Goal: Task Accomplishment & Management: Use online tool/utility

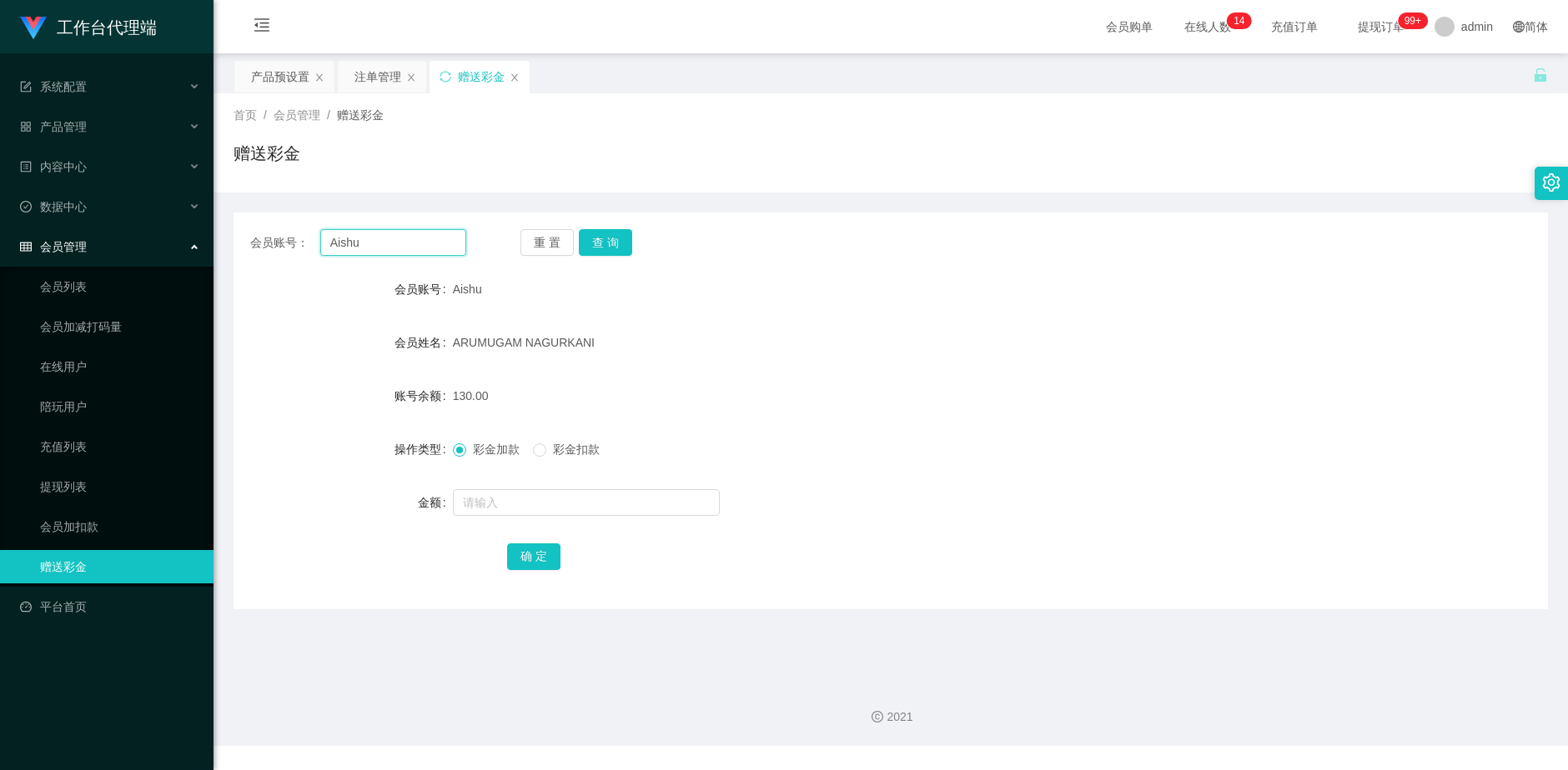
drag, startPoint x: 399, startPoint y: 241, endPoint x: 214, endPoint y: 247, distance: 185.1
click at [214, 247] on main "关闭左侧 关闭右侧 关闭其它 刷新页面 产品预设置 注单管理 赠送彩金 首页 / 会员管理 / 赠送彩金 / 赠送彩金 会员账号： Aishu 重 置 查 询…" at bounding box center [891, 361] width 1355 height 616
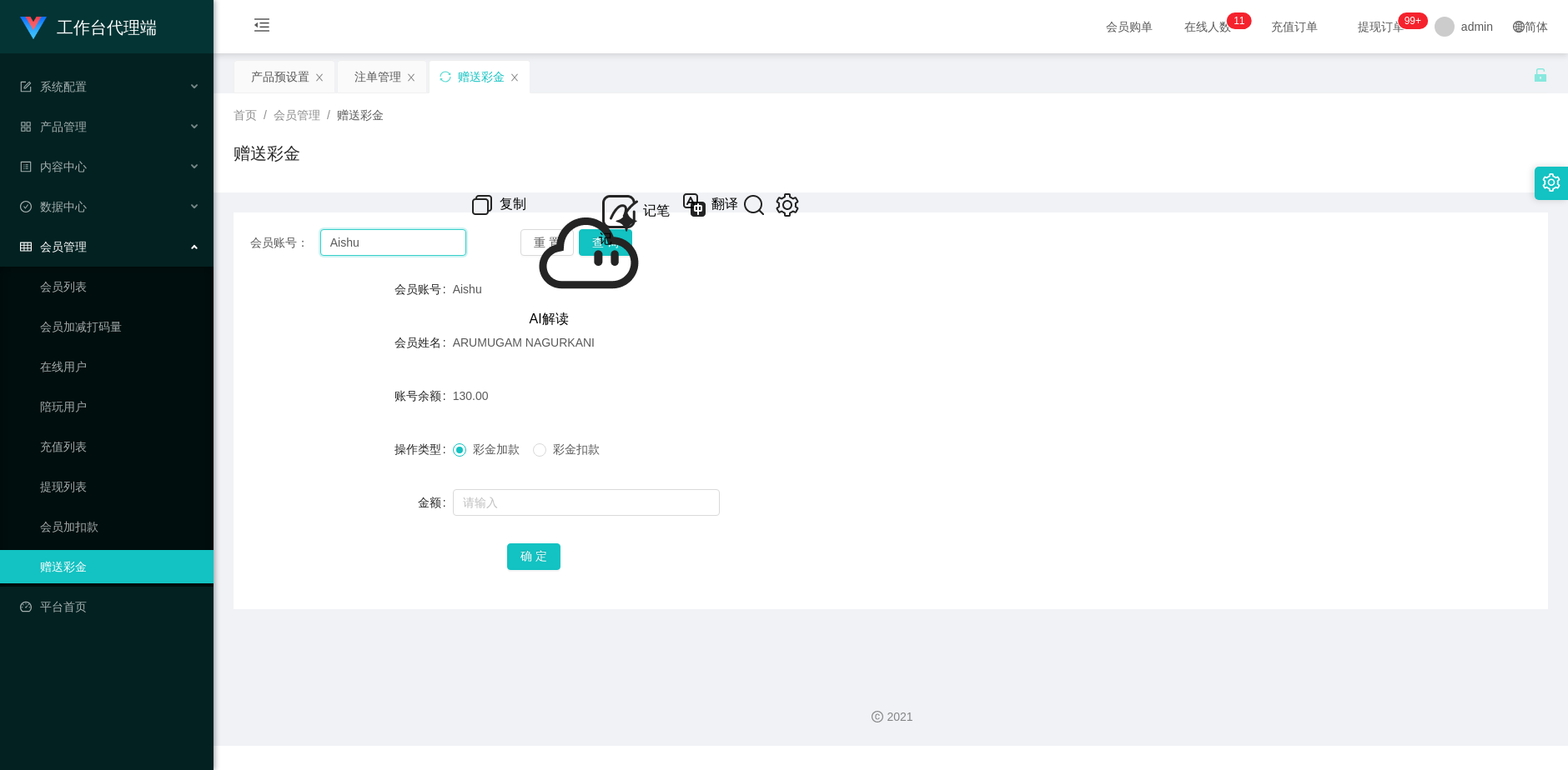
paste input "llychan"
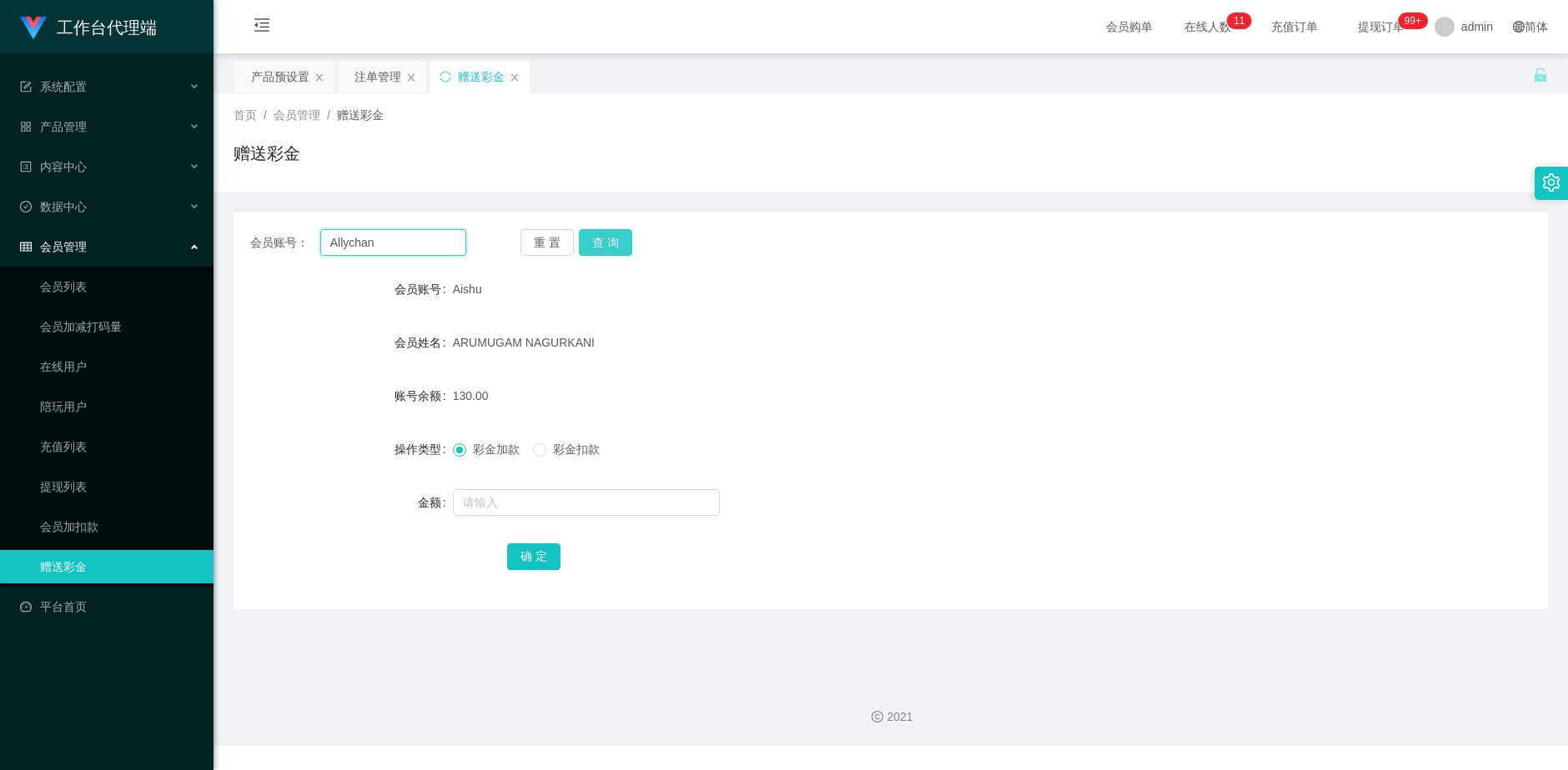
type input "Allychan"
click at [616, 247] on button "查 询" at bounding box center [605, 242] width 53 height 27
drag, startPoint x: 617, startPoint y: 249, endPoint x: 1066, endPoint y: 2, distance: 512.5
click at [927, 98] on div "首页 / 会员管理 / 赠送彩金 / 赠送彩金 会员账号： Allychan 重 置 查 询 会员账号 Allychan 会员姓名 [PERSON_NAME]…" at bounding box center [891, 351] width 1314 height 516
drag, startPoint x: 246, startPoint y: 82, endPoint x: 275, endPoint y: 81, distance: 29.0
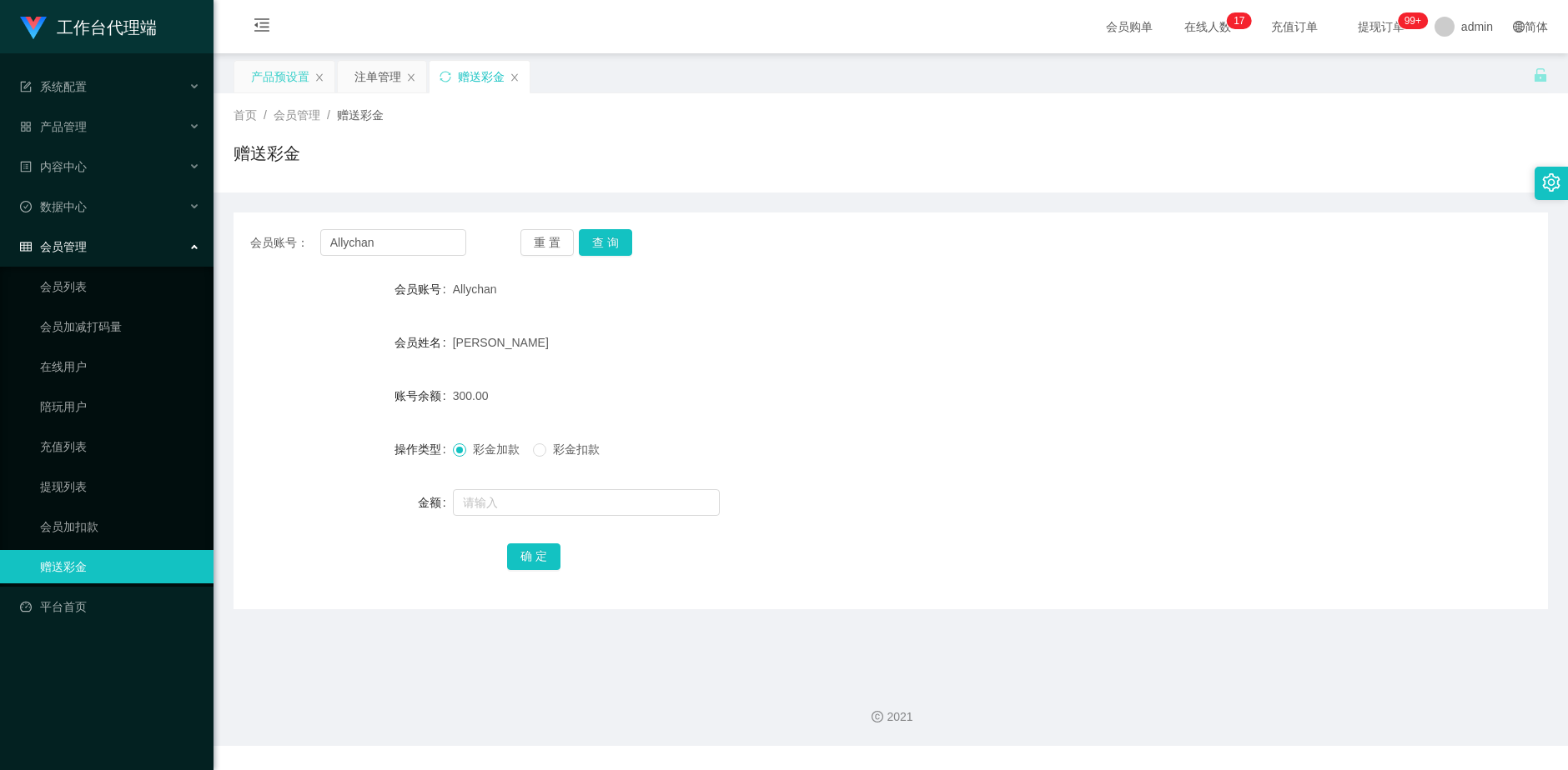
click at [247, 82] on div "产品预设置" at bounding box center [284, 76] width 100 height 31
click at [273, 80] on div "产品预设置" at bounding box center [280, 76] width 59 height 31
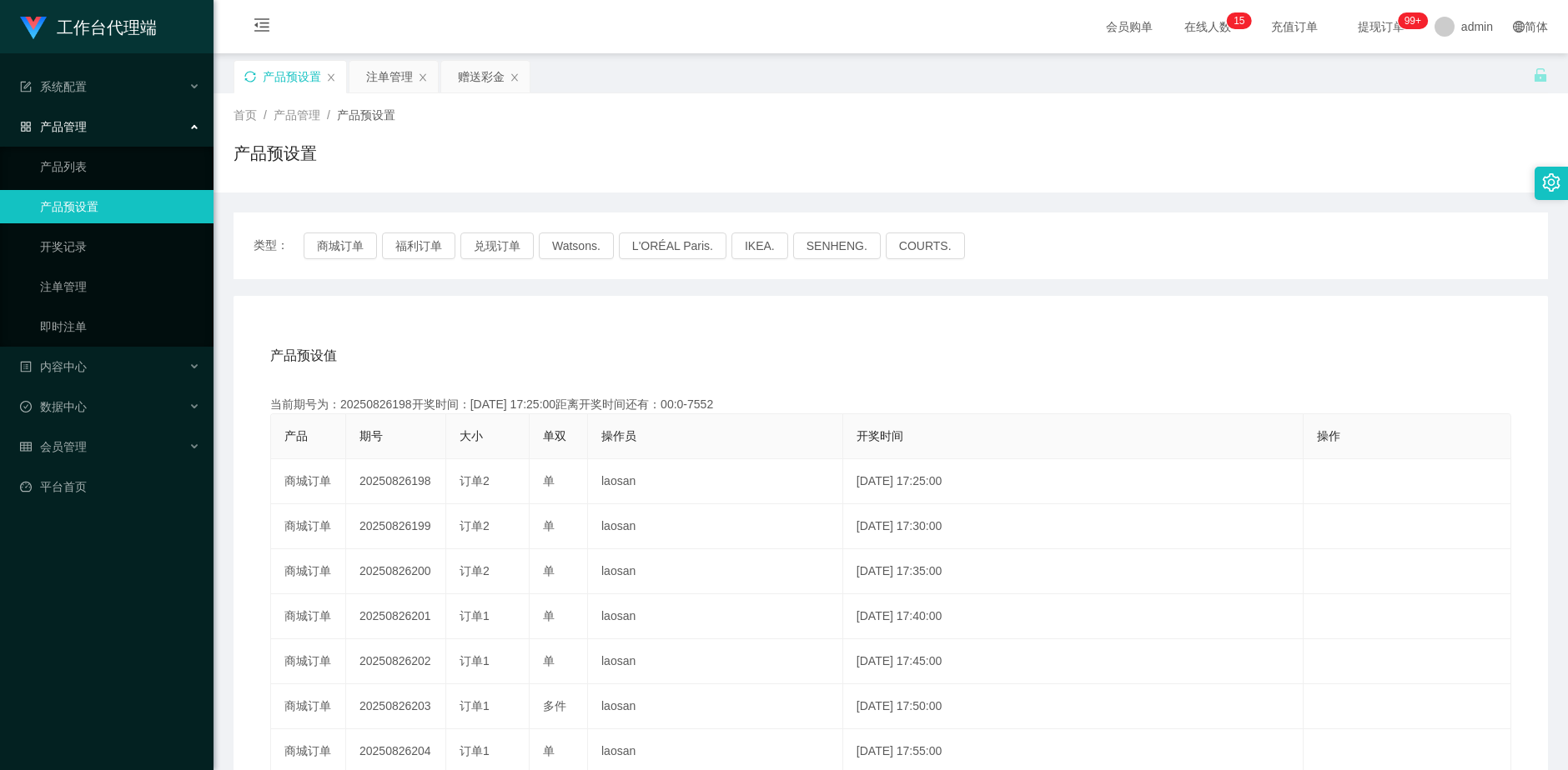
click at [253, 75] on icon "图标: sync" at bounding box center [250, 77] width 11 height 11
click at [398, 77] on div "注单管理" at bounding box center [388, 76] width 46 height 31
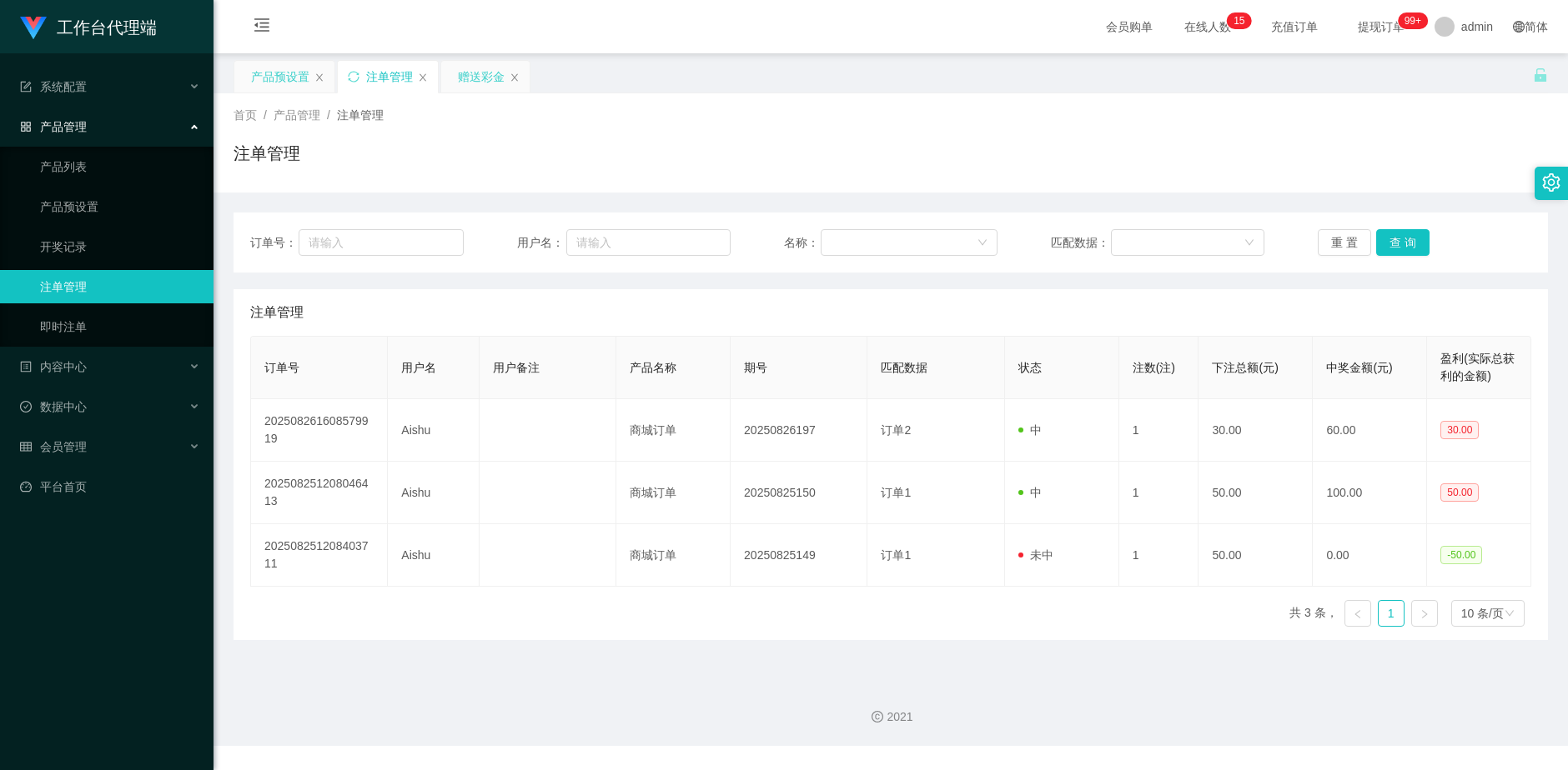
click at [474, 75] on div "赠送彩金" at bounding box center [480, 76] width 46 height 31
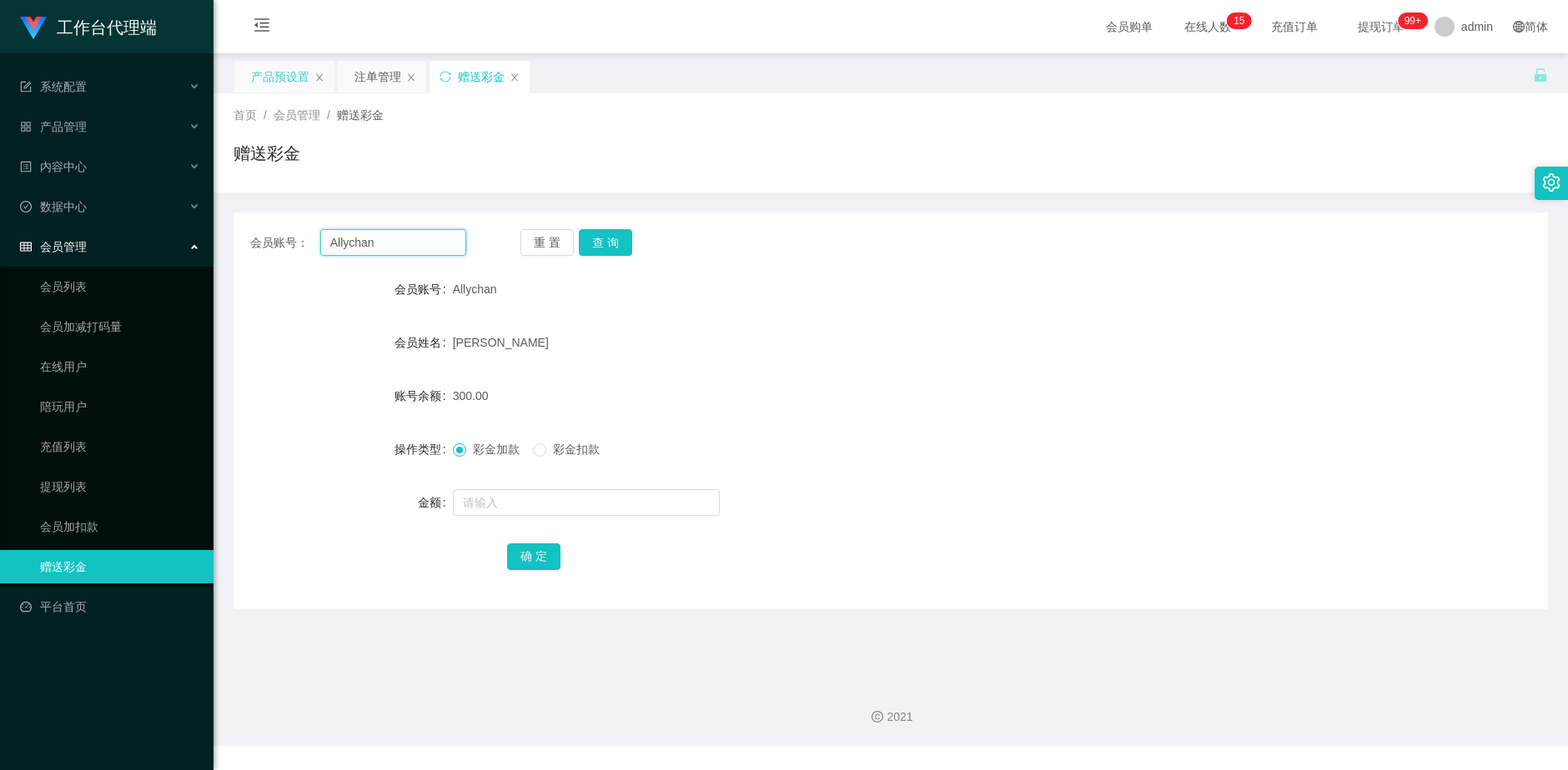
drag, startPoint x: 354, startPoint y: 244, endPoint x: 301, endPoint y: 247, distance: 53.1
click at [301, 247] on div "会员账号： Allychan" at bounding box center [358, 242] width 216 height 27
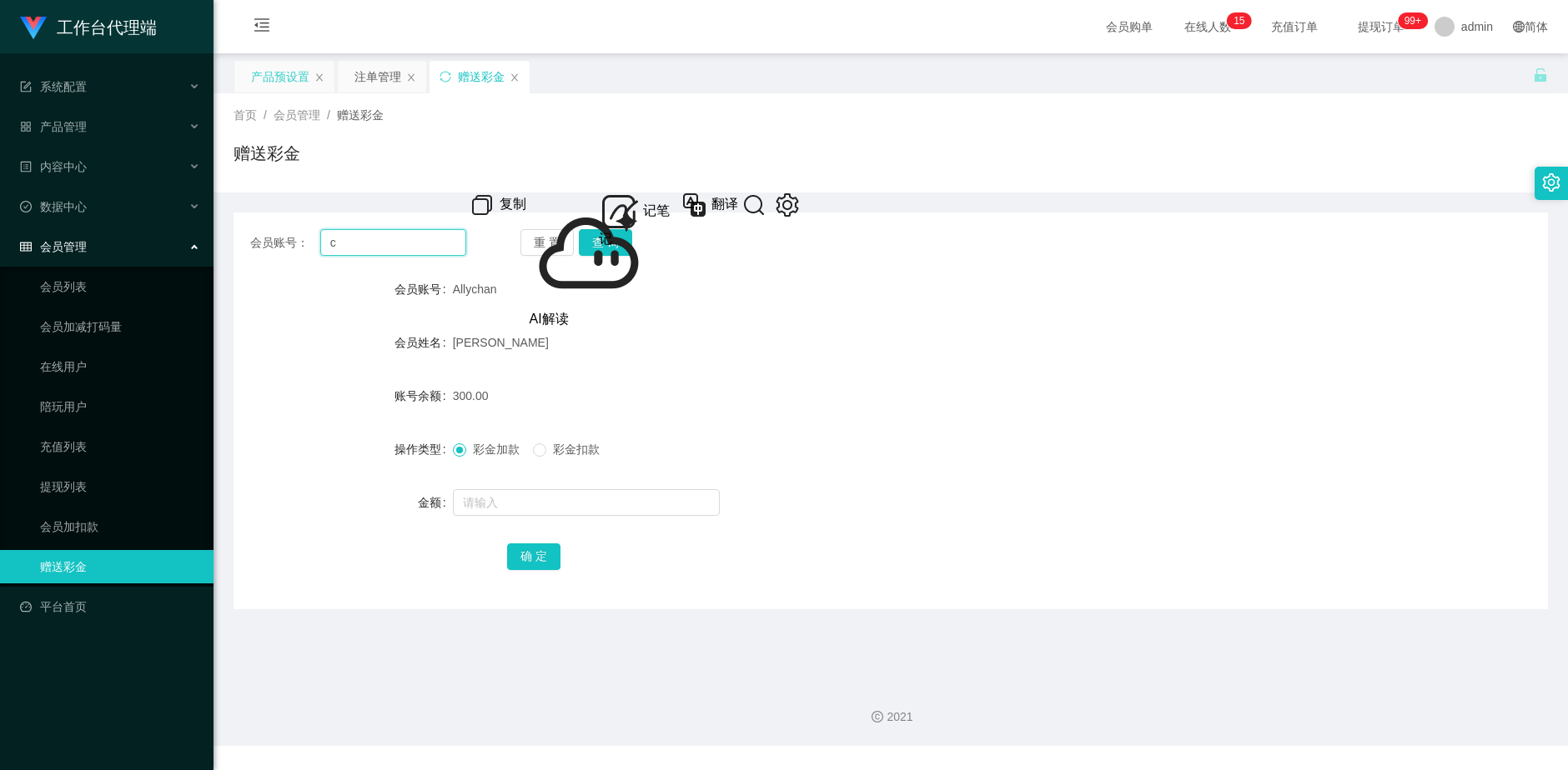
type input "cc"
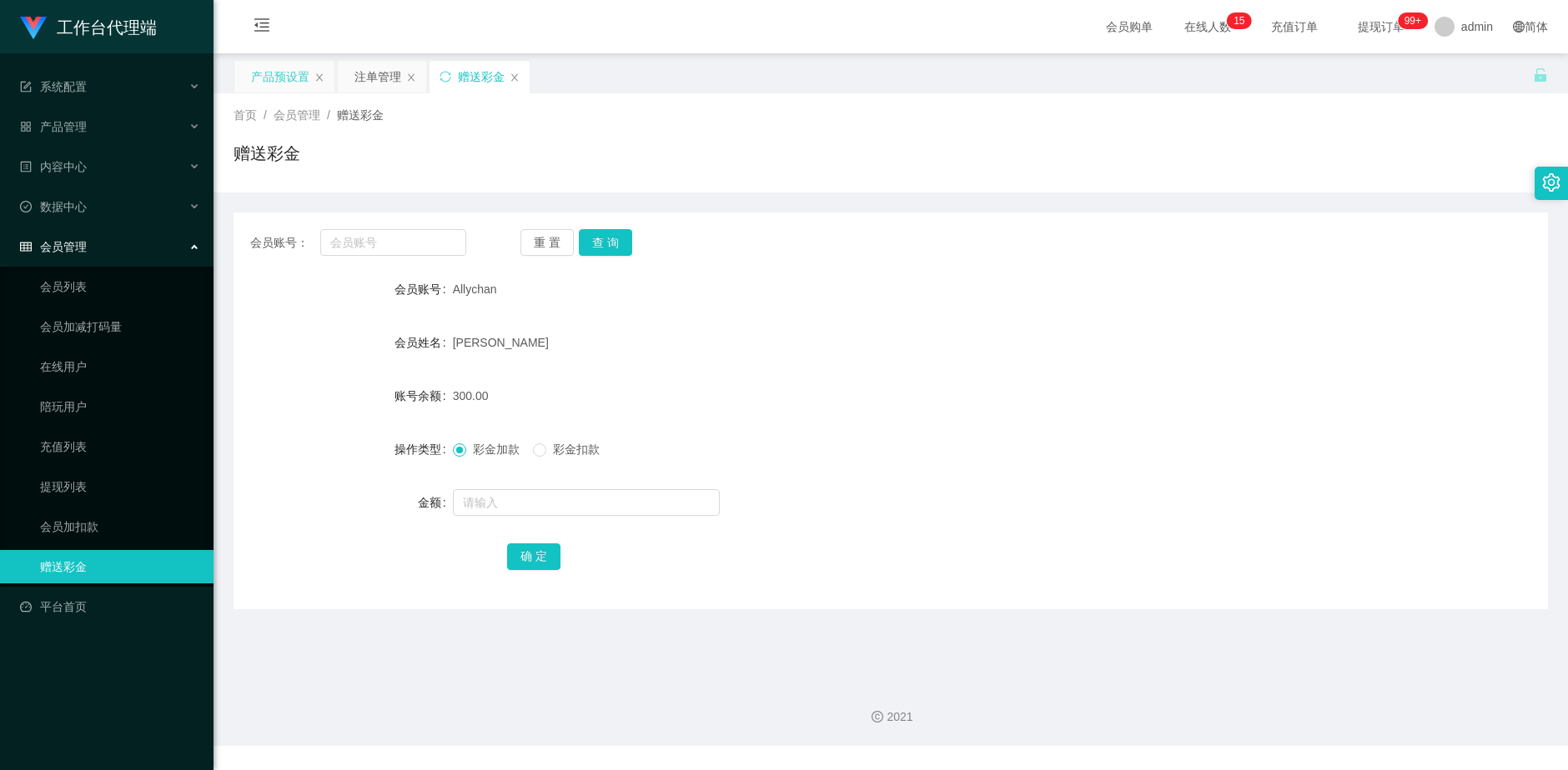
click at [689, 241] on div "重 置 查 询" at bounding box center [628, 242] width 216 height 27
click at [409, 247] on input "text" at bounding box center [393, 242] width 147 height 27
paste input "Allychan"
type input "Allychan"
click at [625, 242] on button "查 询" at bounding box center [605, 242] width 53 height 27
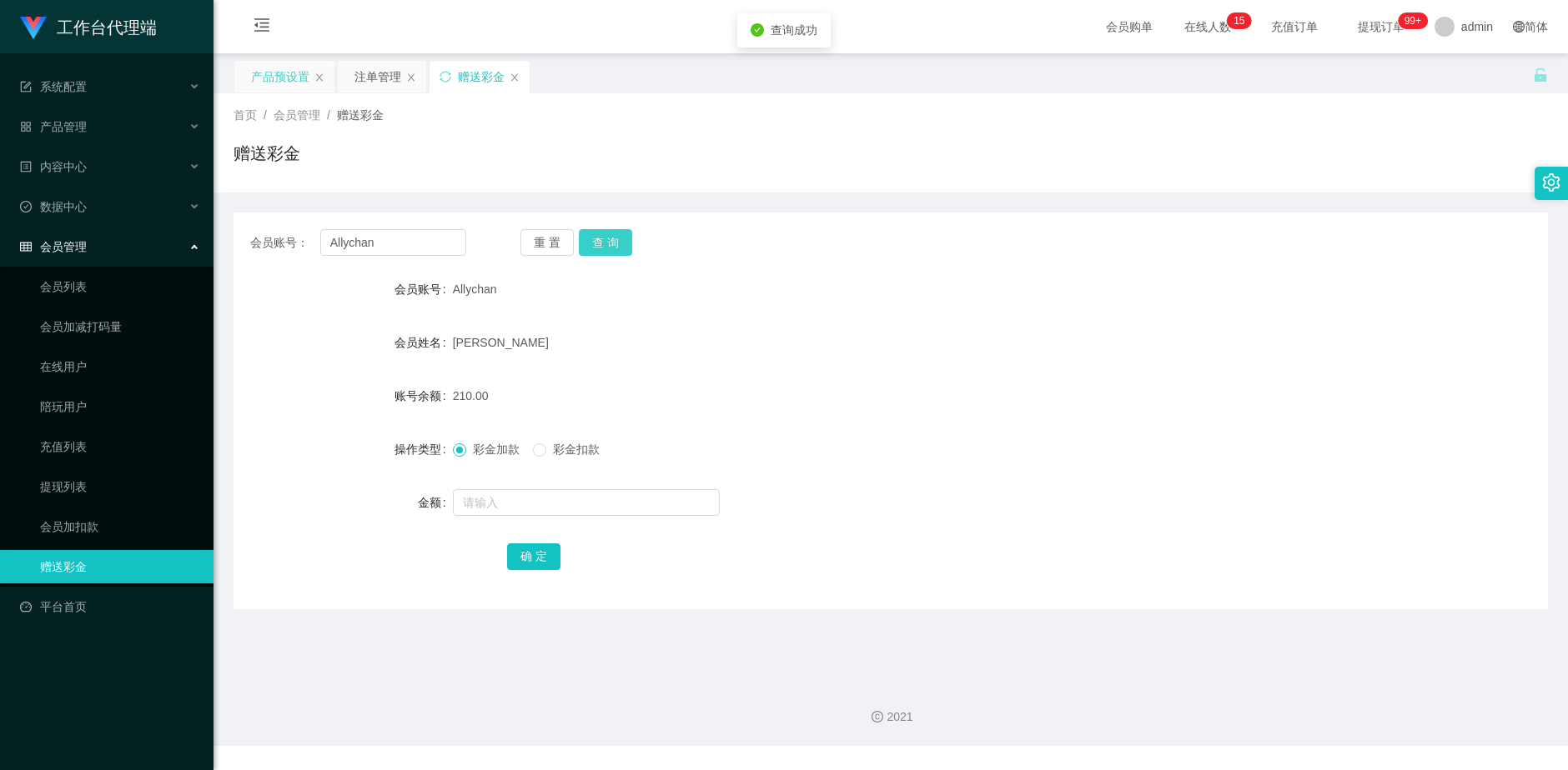
click at [604, 245] on button "查 询" at bounding box center [605, 242] width 53 height 27
click at [604, 245] on div "重 置 查 询" at bounding box center [628, 242] width 216 height 27
copy label "会员"
drag, startPoint x: 722, startPoint y: 236, endPoint x: 660, endPoint y: 219, distance: 64.3
click at [722, 236] on div "重 置 查 询" at bounding box center [628, 242] width 216 height 27
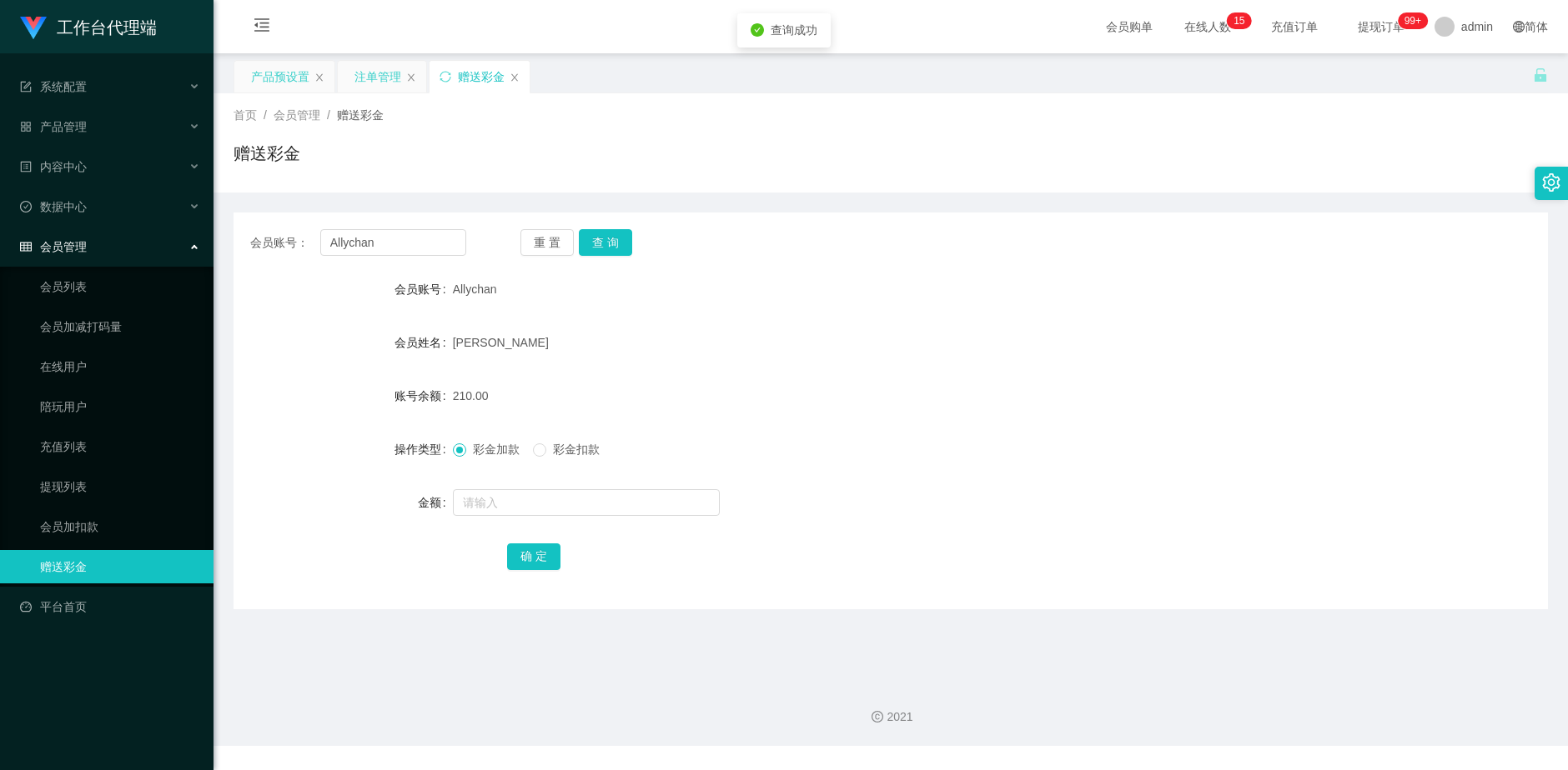
click at [355, 73] on div "注单管理" at bounding box center [377, 76] width 46 height 31
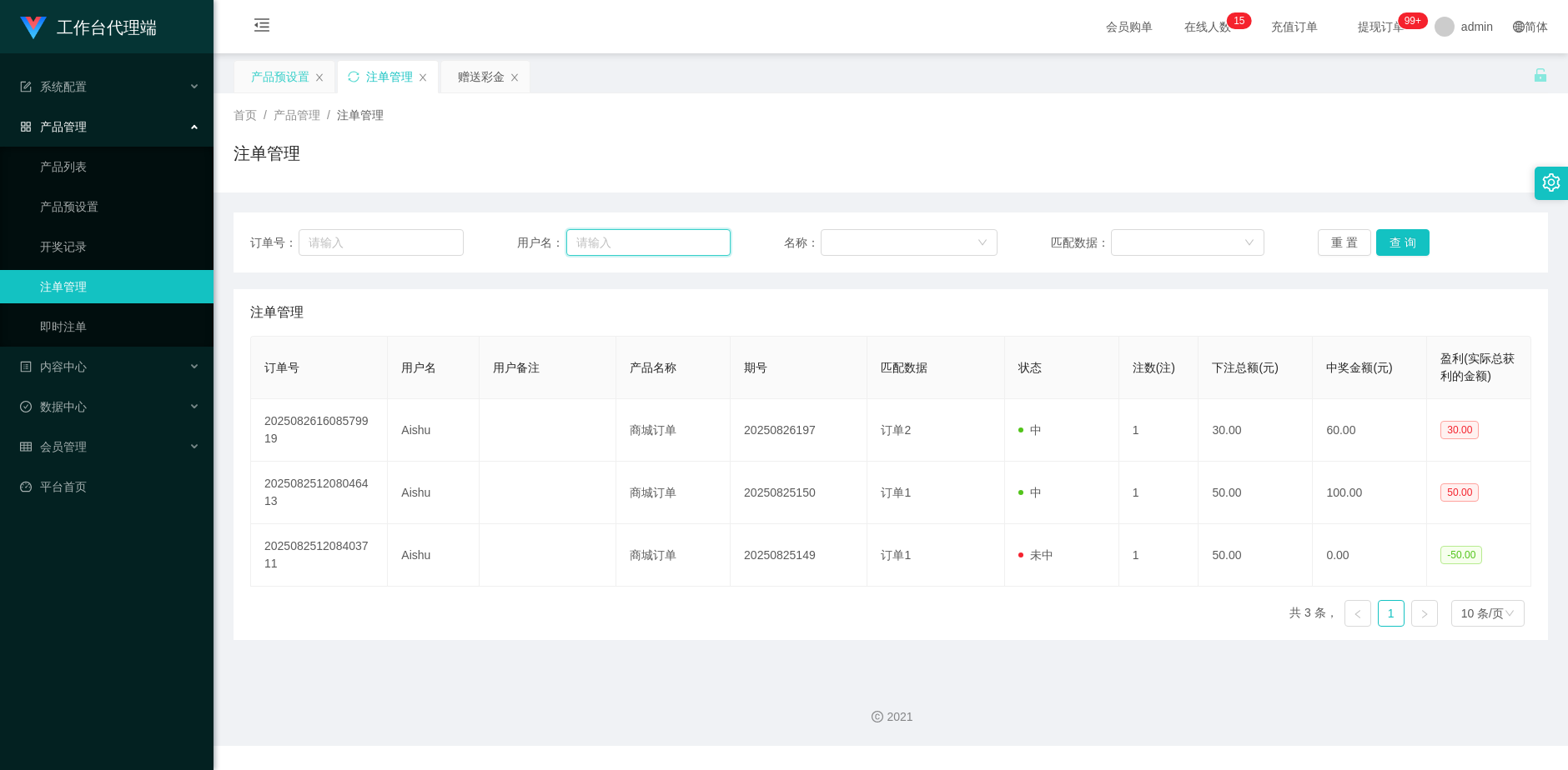
click at [645, 243] on input "text" at bounding box center [648, 242] width 164 height 27
paste input "Allychan"
type input "Allychan"
click at [1418, 247] on button "查 询" at bounding box center [1403, 242] width 53 height 27
click at [465, 77] on div "赠送彩金" at bounding box center [480, 76] width 46 height 31
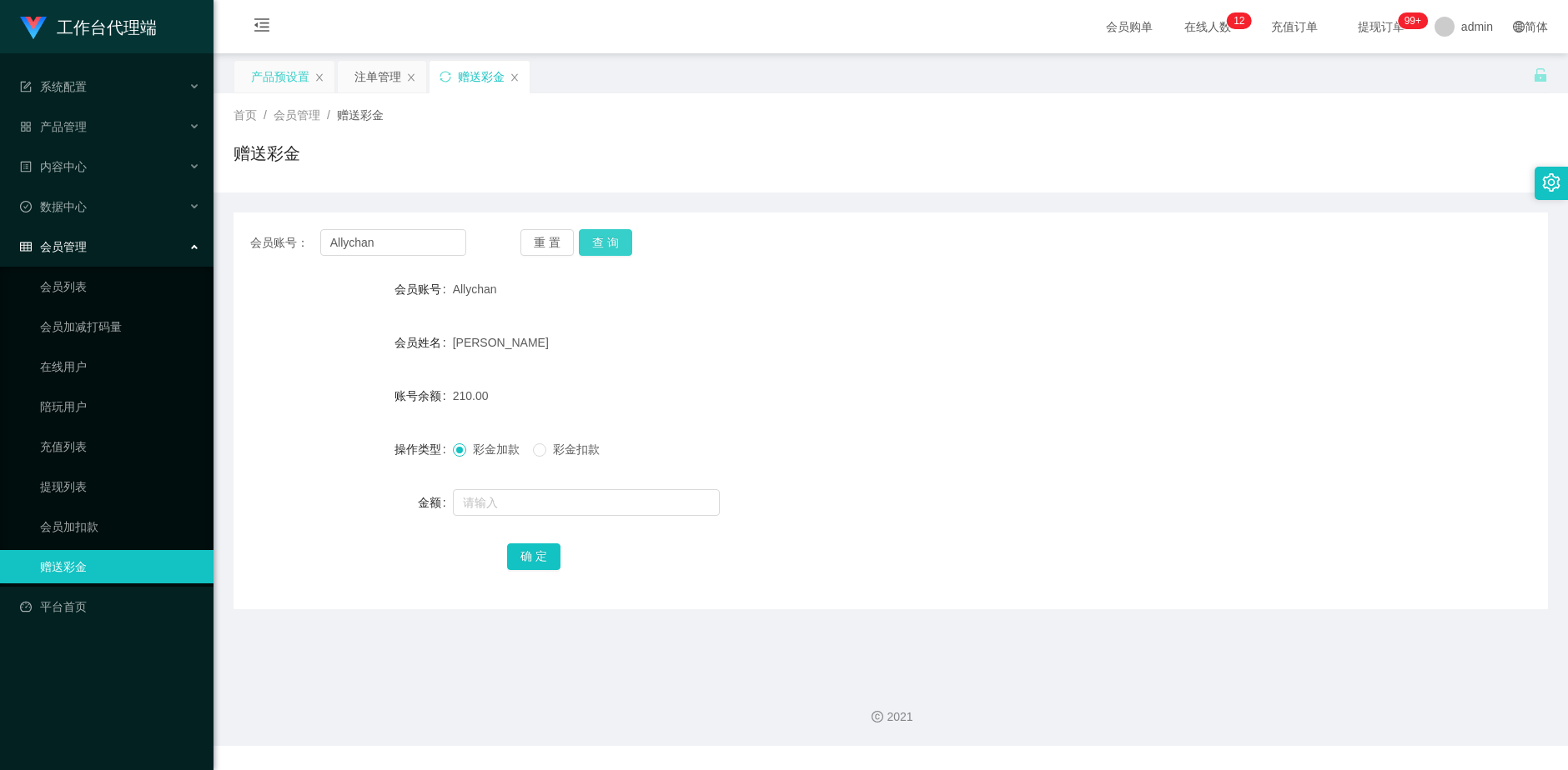
click at [616, 241] on button "查 询" at bounding box center [605, 242] width 53 height 27
drag, startPoint x: 391, startPoint y: 250, endPoint x: 279, endPoint y: 285, distance: 117.3
click at [167, 228] on section "工作台代理端 系统配置 产品管理 产品列表 产品预设置 开奖记录 注单管理 即时注单 内容中心 数据中心 会员管理 会员列表 会员加减打码量 在线用户 陪玩用…" at bounding box center [784, 373] width 1568 height 746
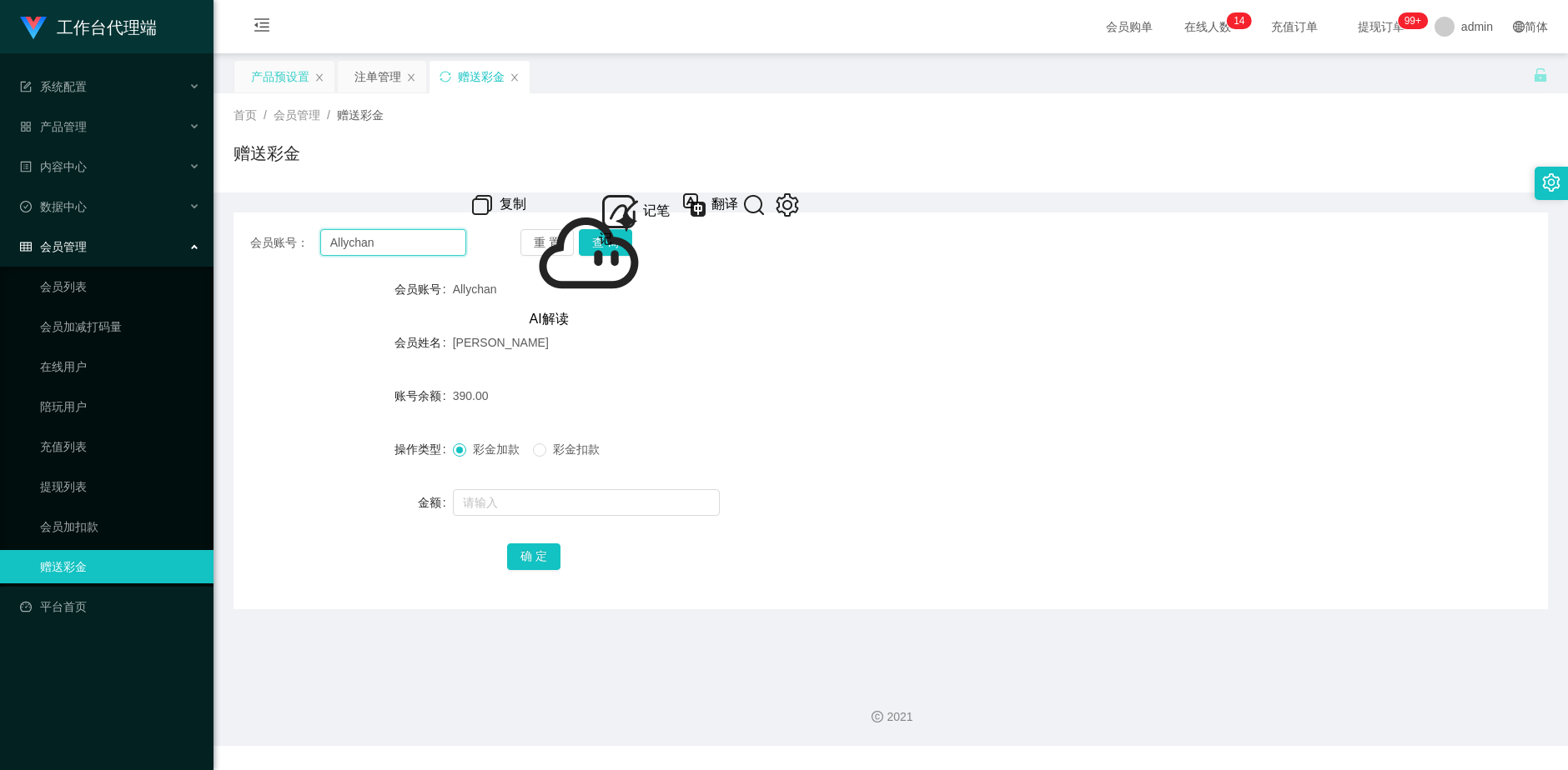
paste input "85229679"
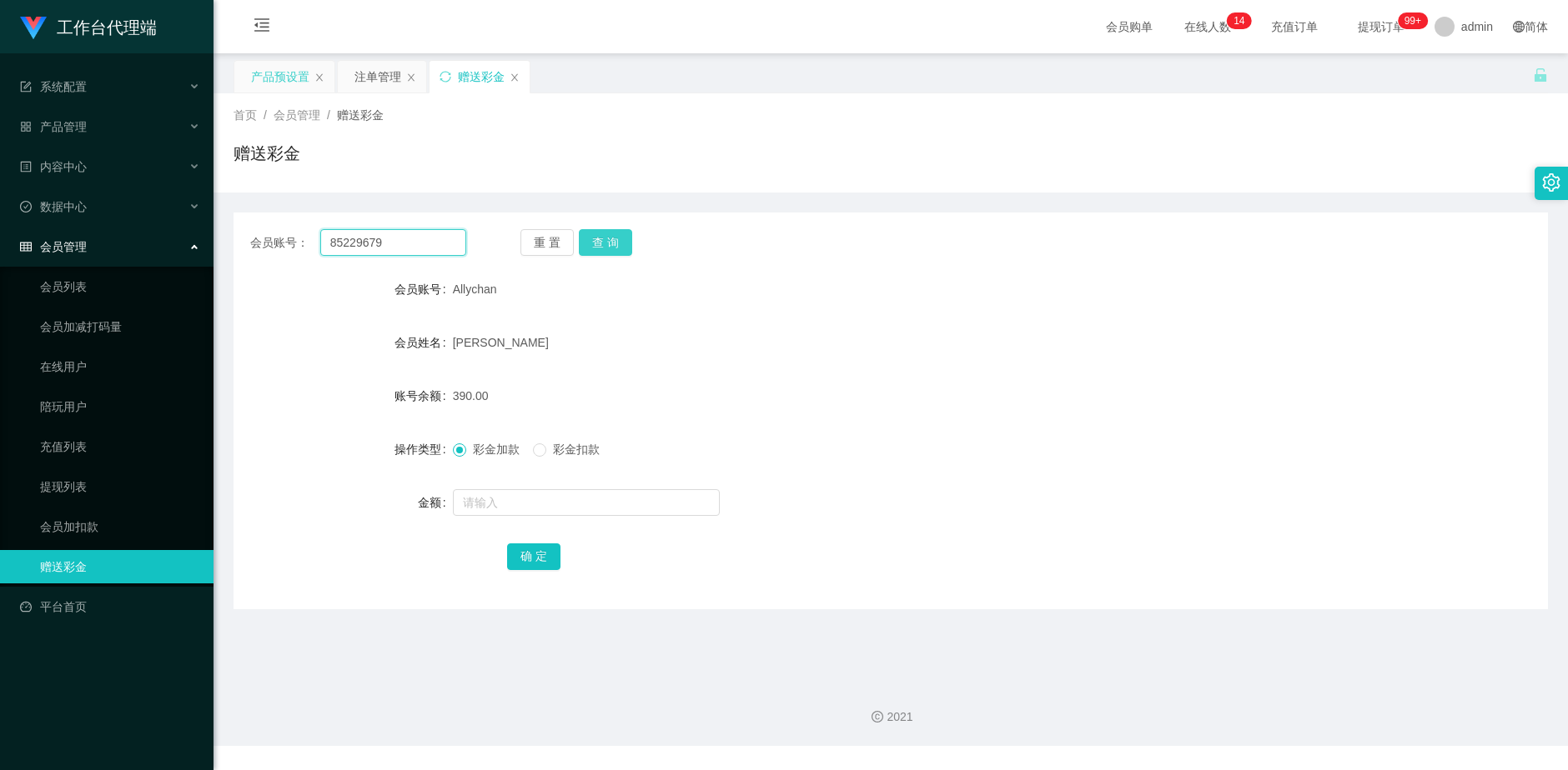
type input "85229679"
click at [607, 242] on button "查 询" at bounding box center [605, 242] width 53 height 27
click at [277, 71] on div "产品预设置" at bounding box center [280, 76] width 59 height 31
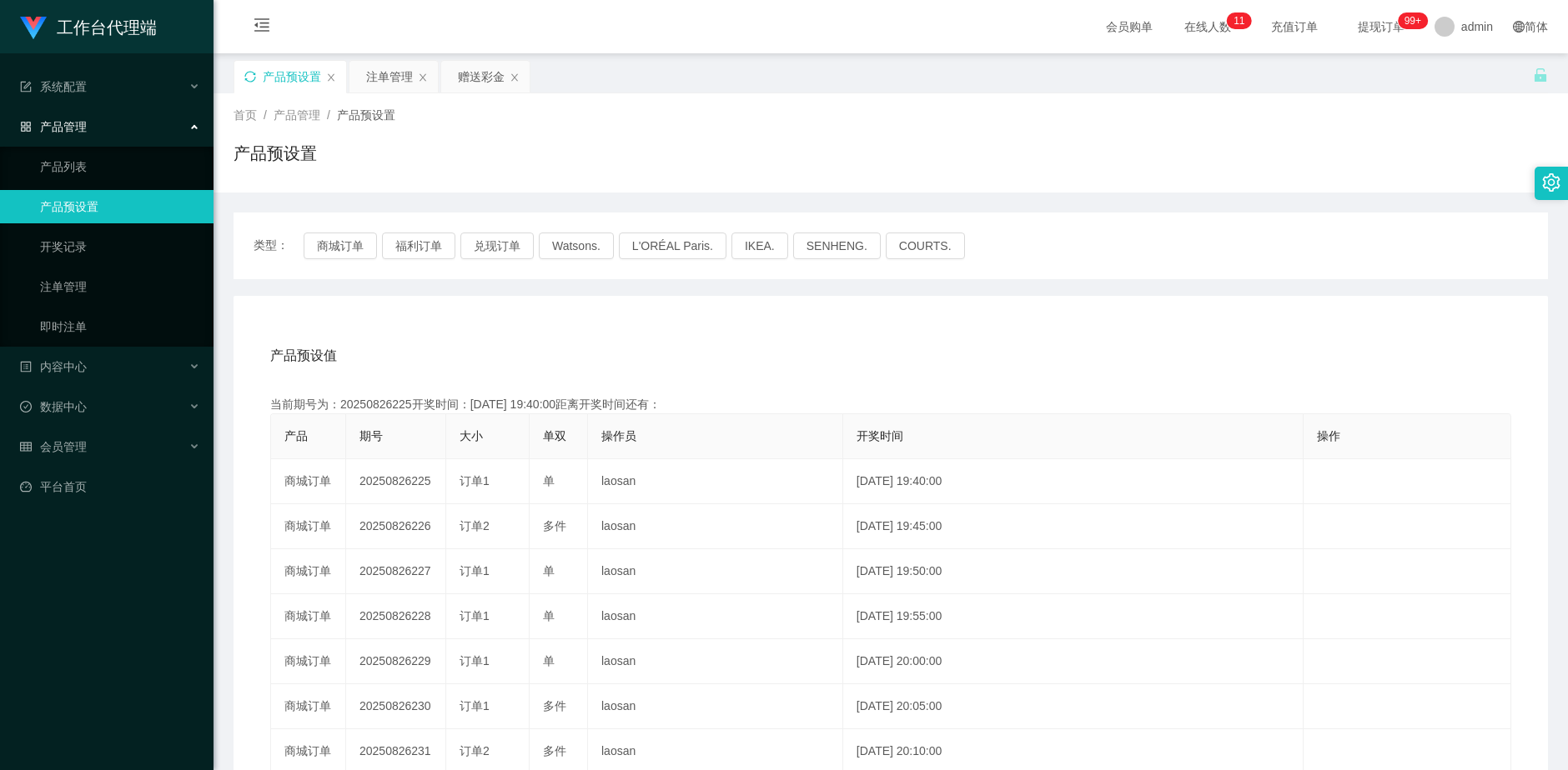
click at [255, 76] on icon "图标: sync" at bounding box center [250, 77] width 11 height 11
click at [388, 77] on div "注单管理" at bounding box center [388, 76] width 46 height 31
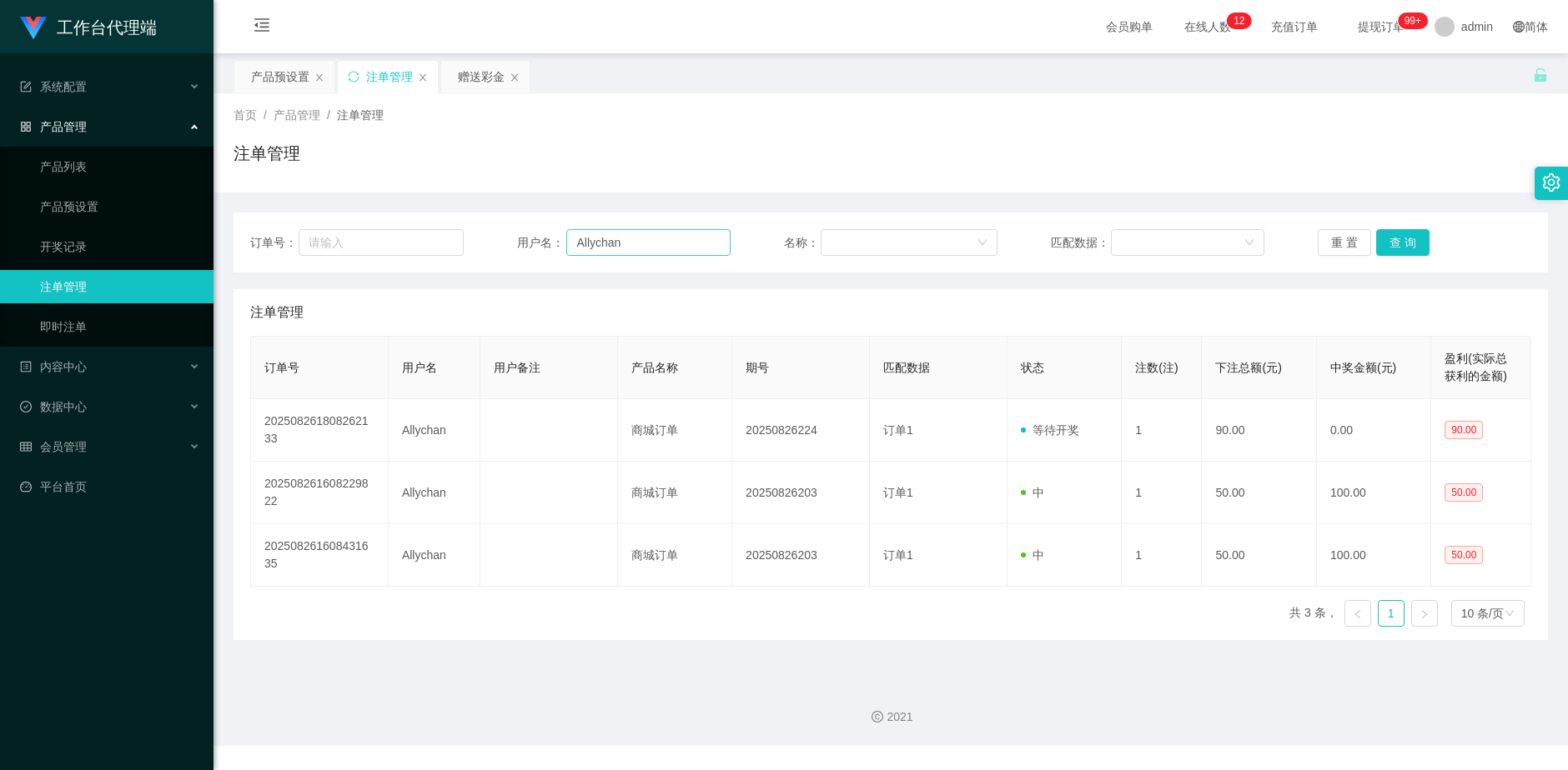
drag, startPoint x: 485, startPoint y: 72, endPoint x: 581, endPoint y: 241, distance: 194.4
click at [485, 72] on div "赠送彩金" at bounding box center [480, 76] width 46 height 31
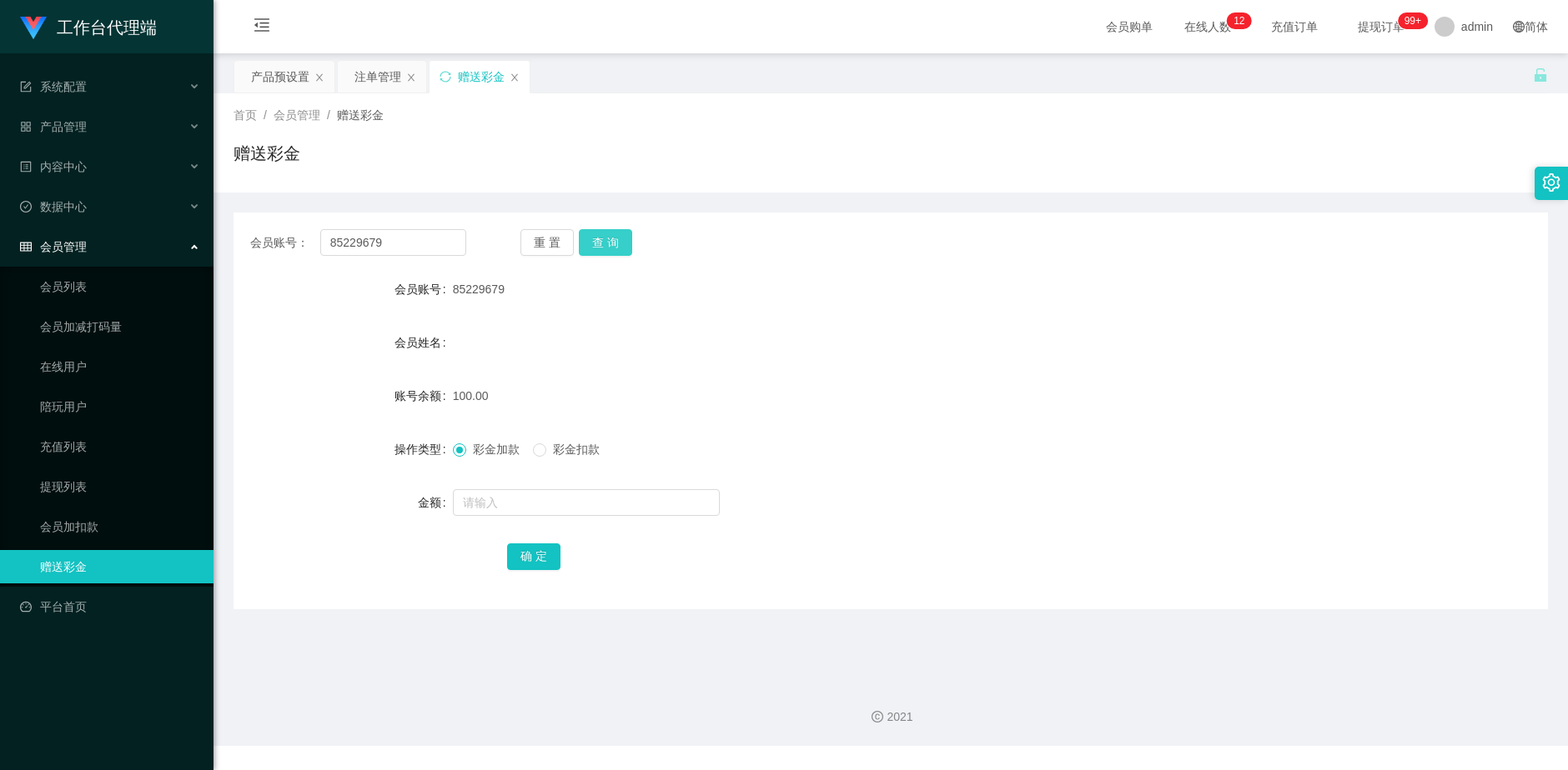
click at [612, 247] on button "查 询" at bounding box center [605, 242] width 53 height 27
drag, startPoint x: 362, startPoint y: 243, endPoint x: 301, endPoint y: 243, distance: 61.0
click at [301, 243] on div "会员账号： 85229679" at bounding box center [358, 242] width 216 height 27
click at [378, 77] on div "注单管理" at bounding box center [377, 76] width 46 height 31
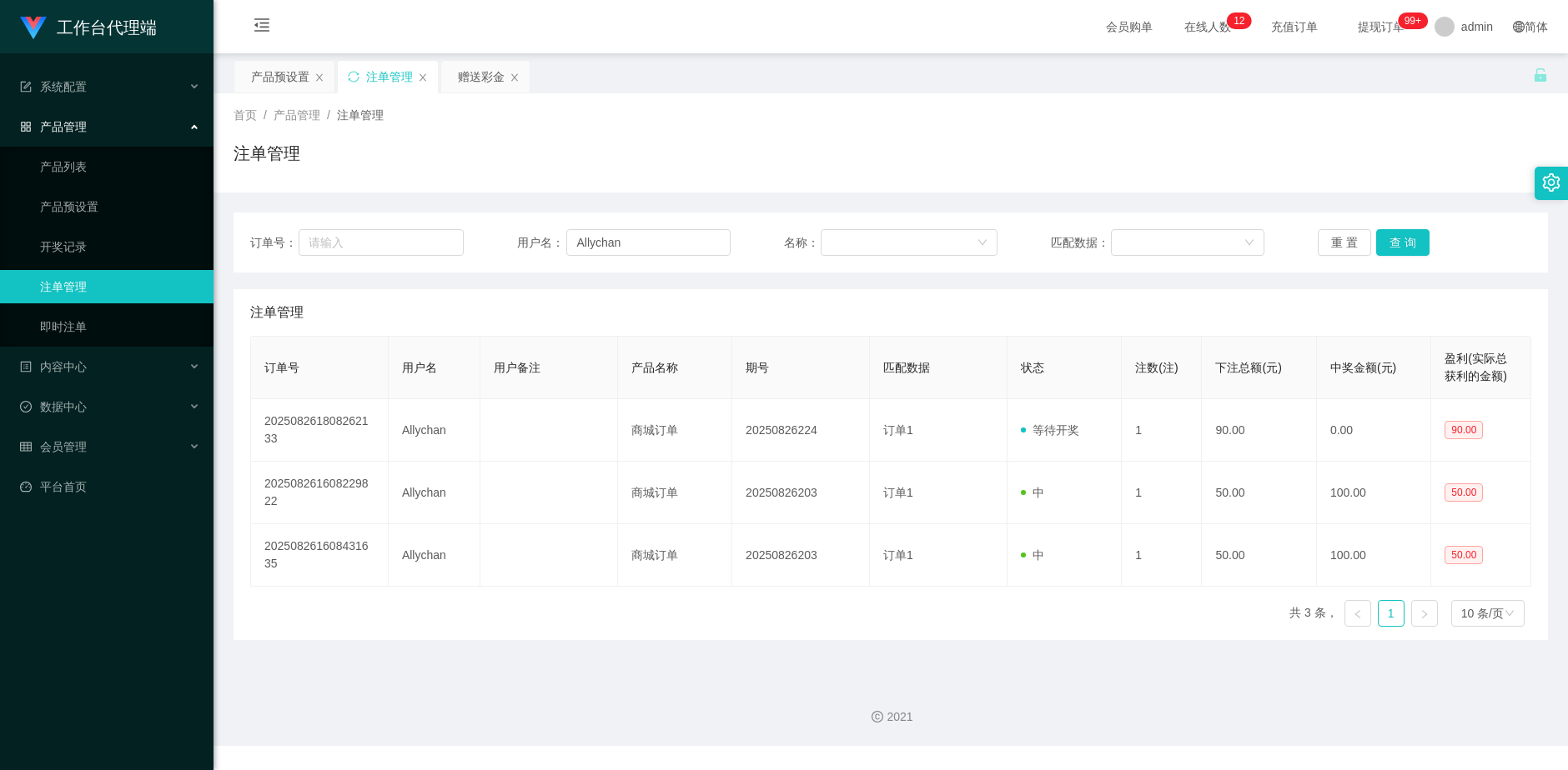
click at [359, 77] on div "注单管理" at bounding box center [388, 76] width 100 height 31
drag, startPoint x: 640, startPoint y: 239, endPoint x: 502, endPoint y: 271, distance: 141.7
click at [495, 260] on div "订单号： 用户名： Allychan 名称： 匹配数据： 重 置 查 询" at bounding box center [891, 242] width 1314 height 60
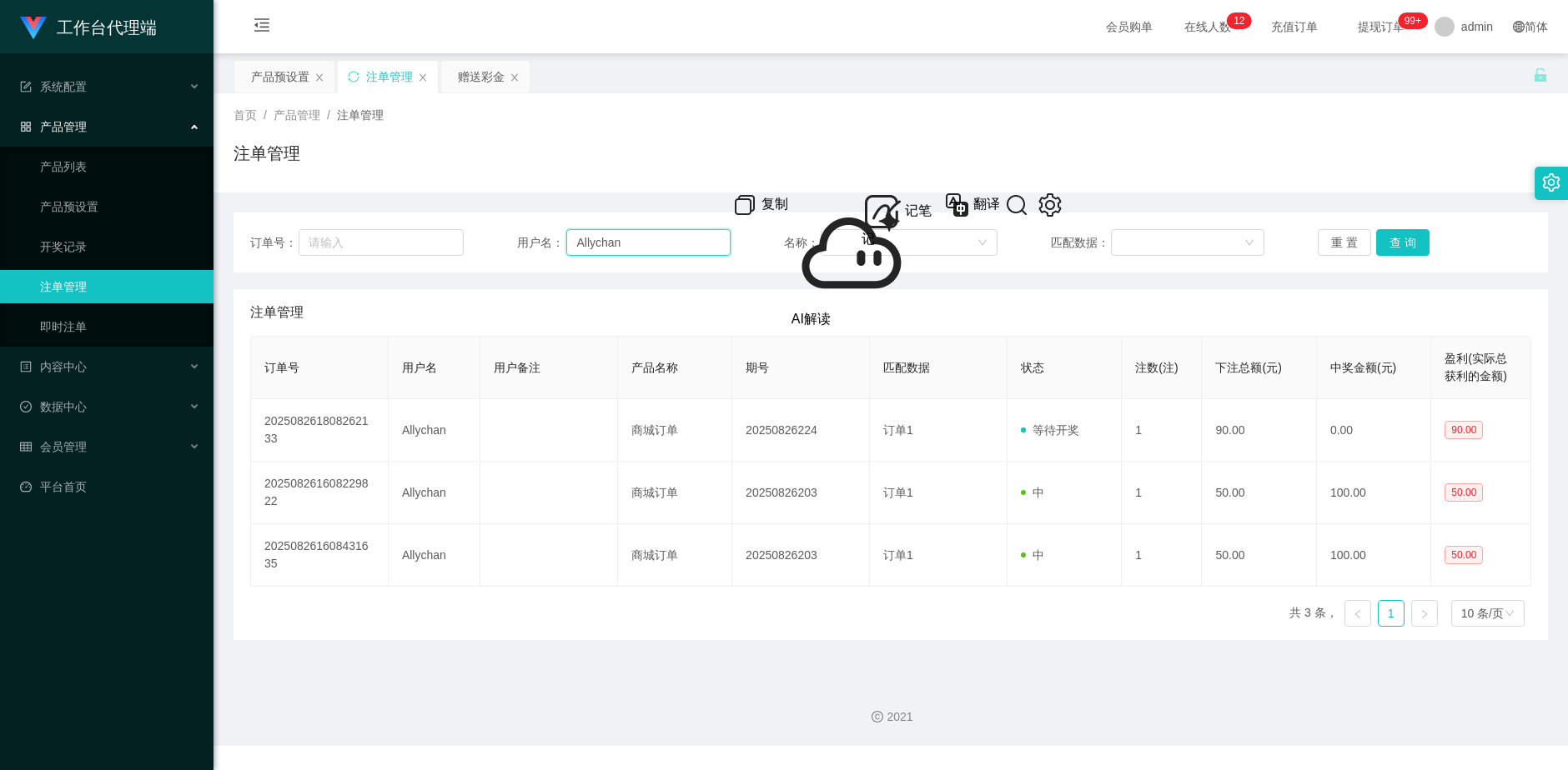
paste input "85229679"
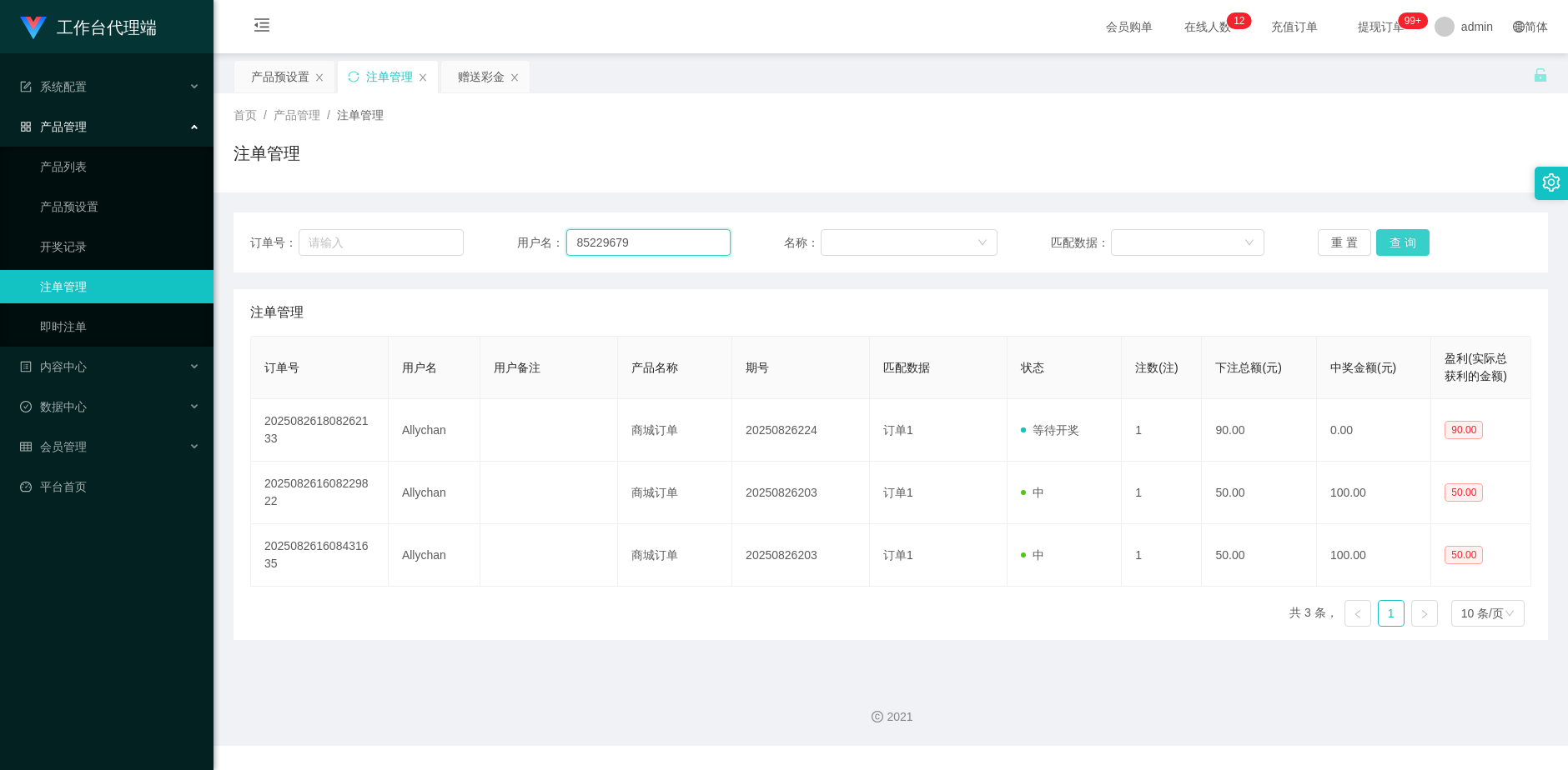
type input "85229679"
click at [1412, 245] on button "查 询" at bounding box center [1403, 242] width 53 height 27
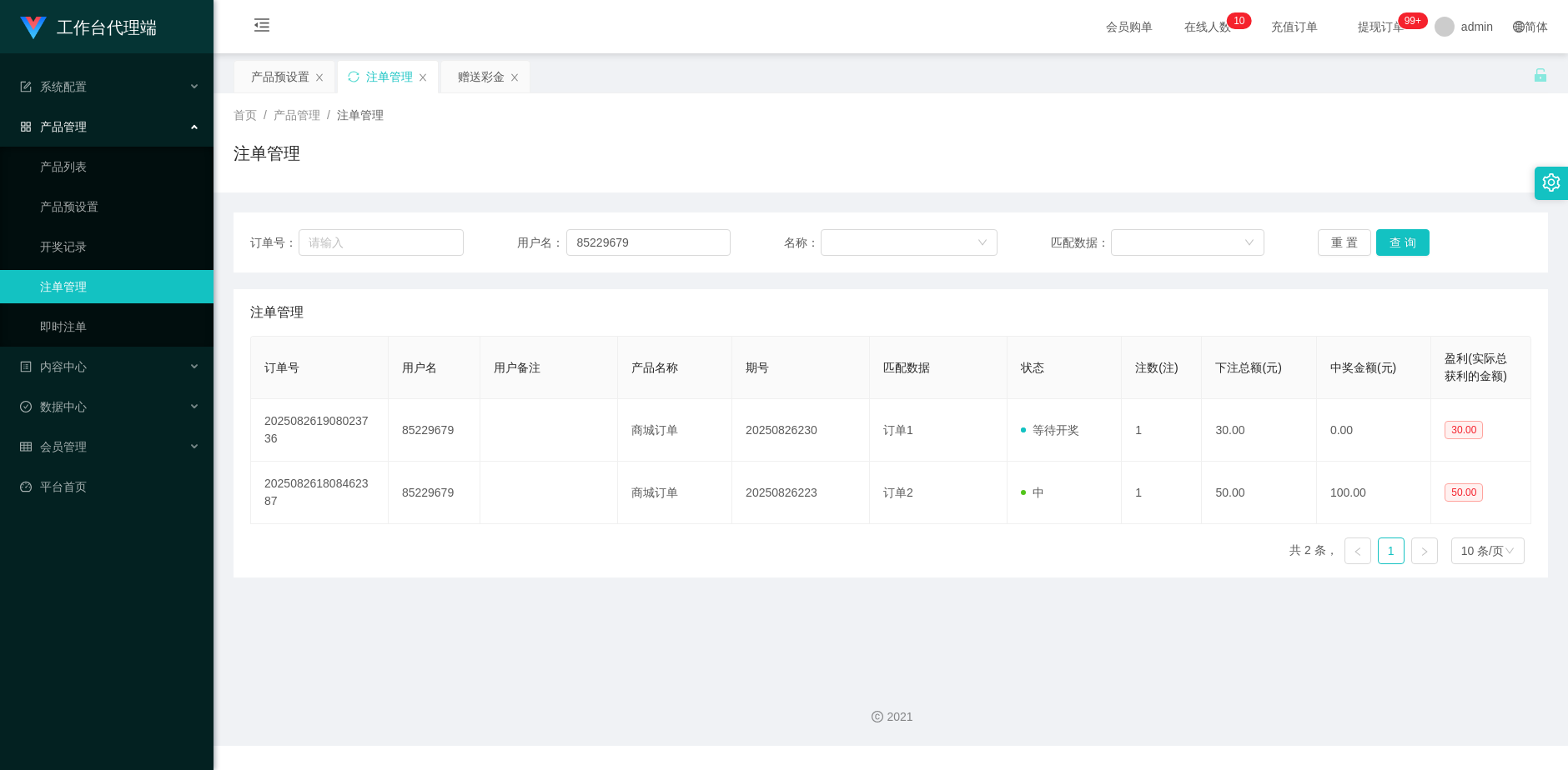
drag, startPoint x: 480, startPoint y: 69, endPoint x: 914, endPoint y: 224, distance: 460.8
click at [480, 70] on div "赠送彩金" at bounding box center [480, 76] width 46 height 31
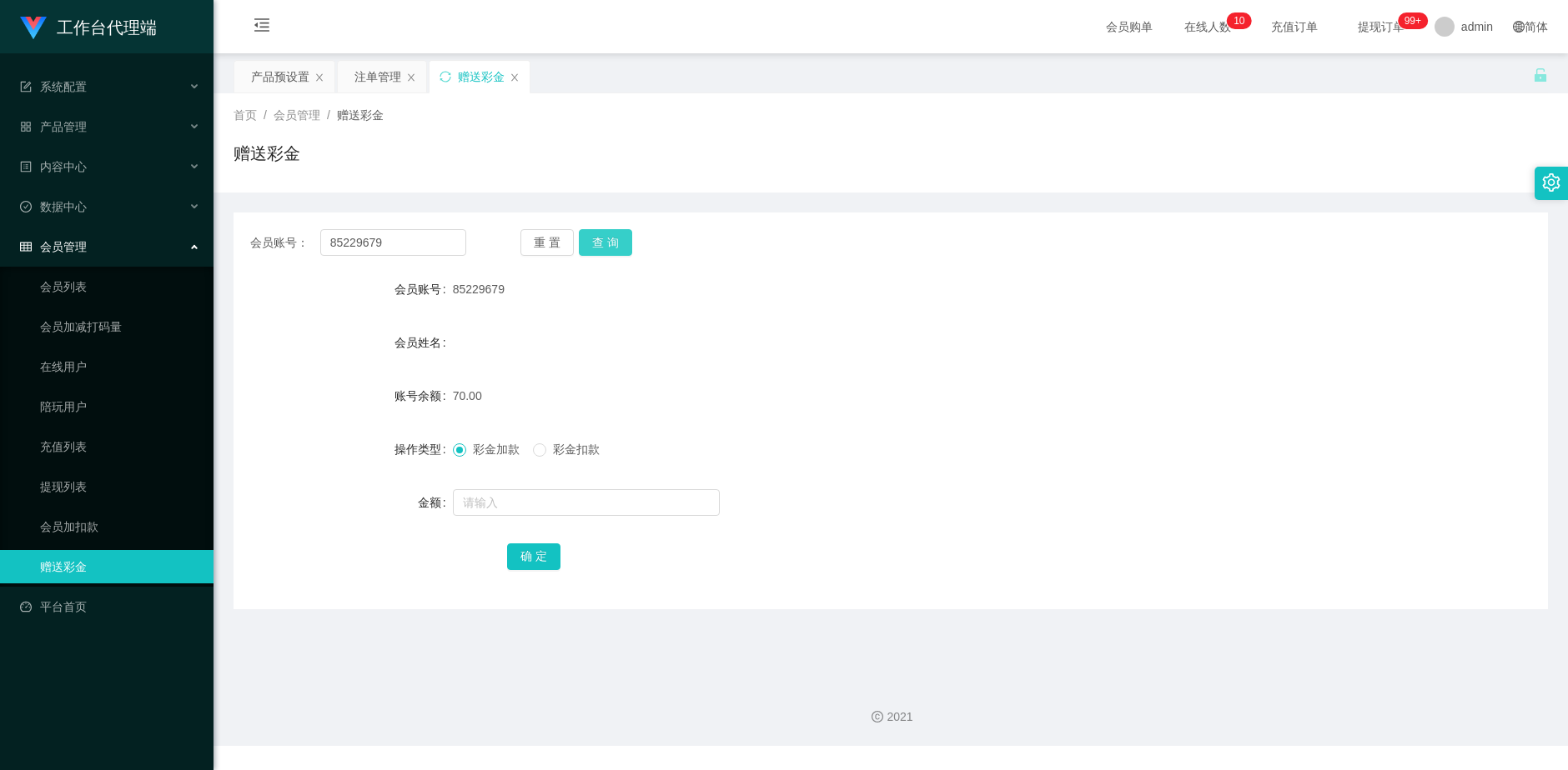
click at [616, 238] on button "查 询" at bounding box center [605, 242] width 53 height 27
drag, startPoint x: 389, startPoint y: 240, endPoint x: 302, endPoint y: 242, distance: 87.0
click at [314, 242] on div "会员账号： 85229679" at bounding box center [358, 242] width 216 height 27
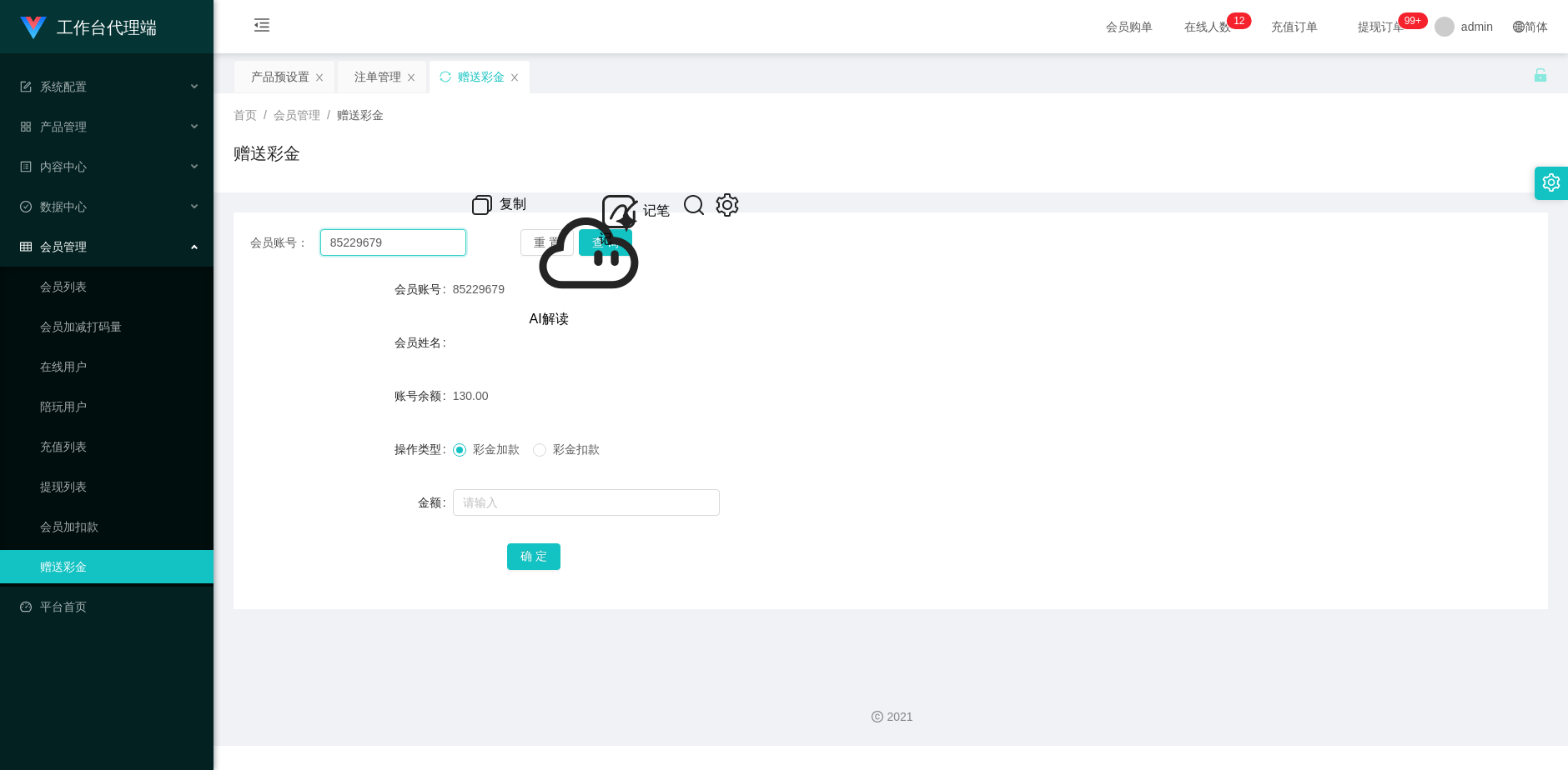
paste input "052910"
type input "85052910"
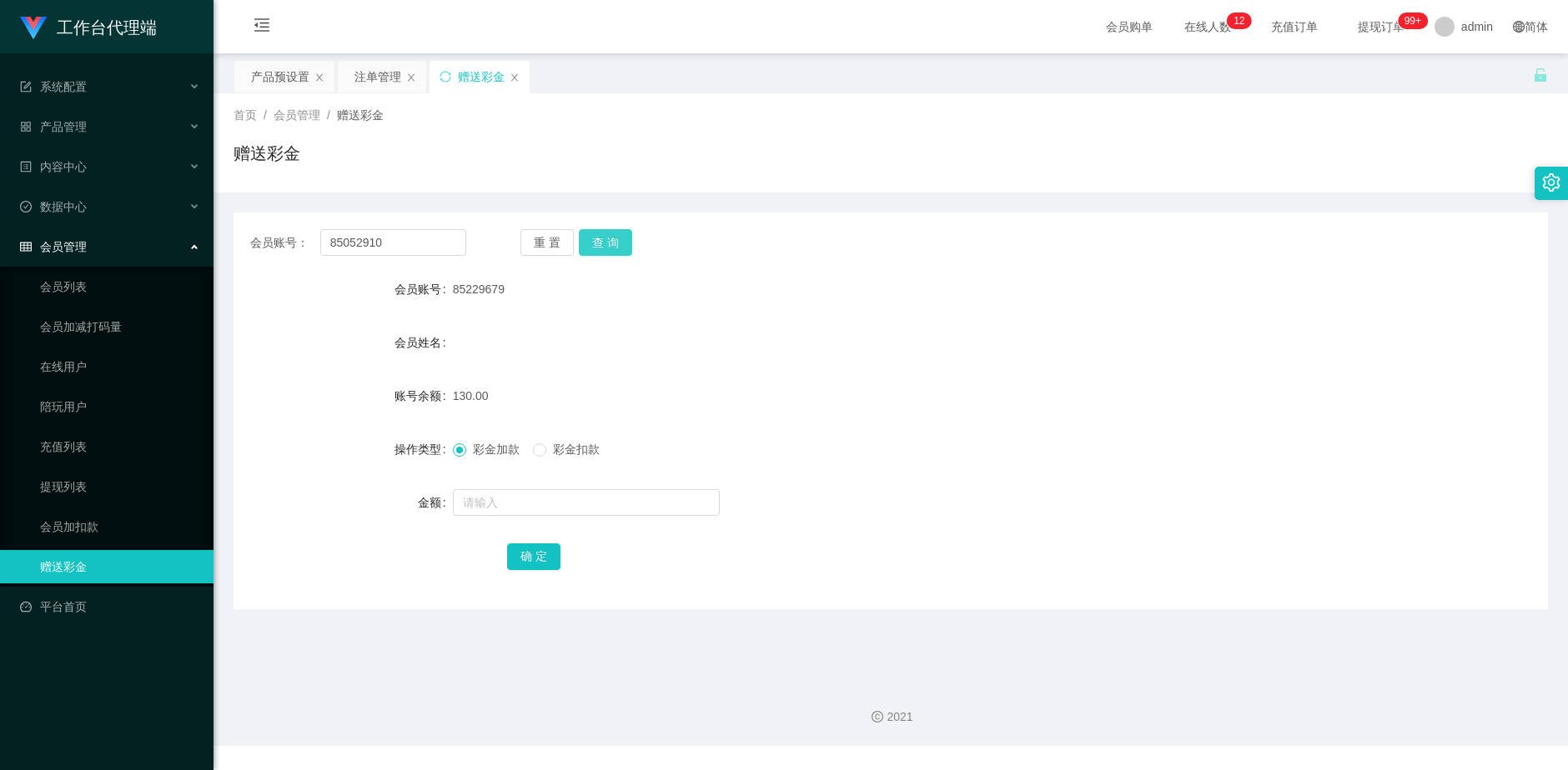
click at [615, 242] on button "查 询" at bounding box center [605, 242] width 53 height 27
click at [289, 82] on div "产品预设置" at bounding box center [280, 76] width 59 height 31
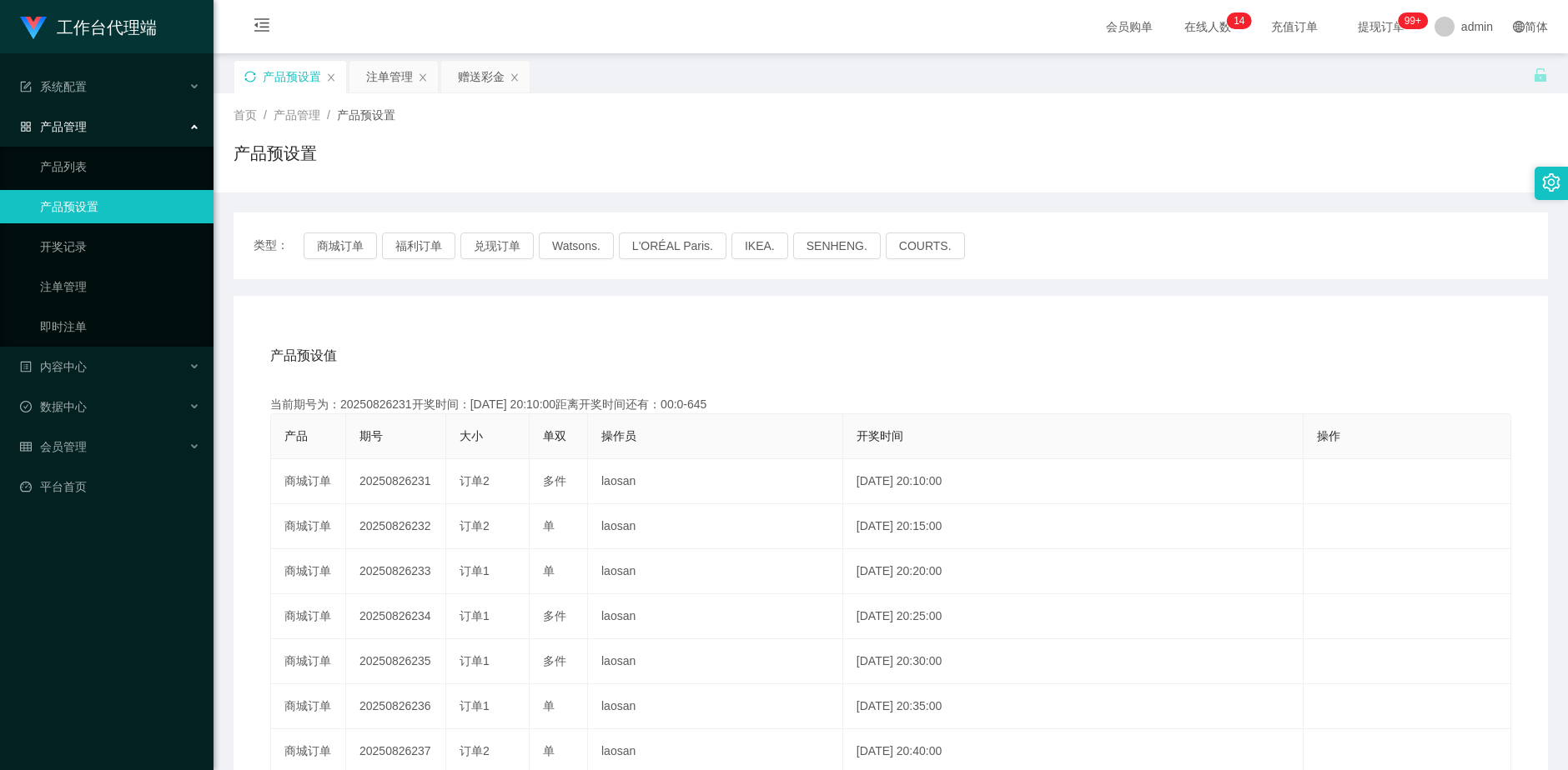
click at [253, 74] on icon "图标: sync" at bounding box center [250, 77] width 11 height 11
click at [391, 77] on div "注单管理" at bounding box center [388, 76] width 46 height 31
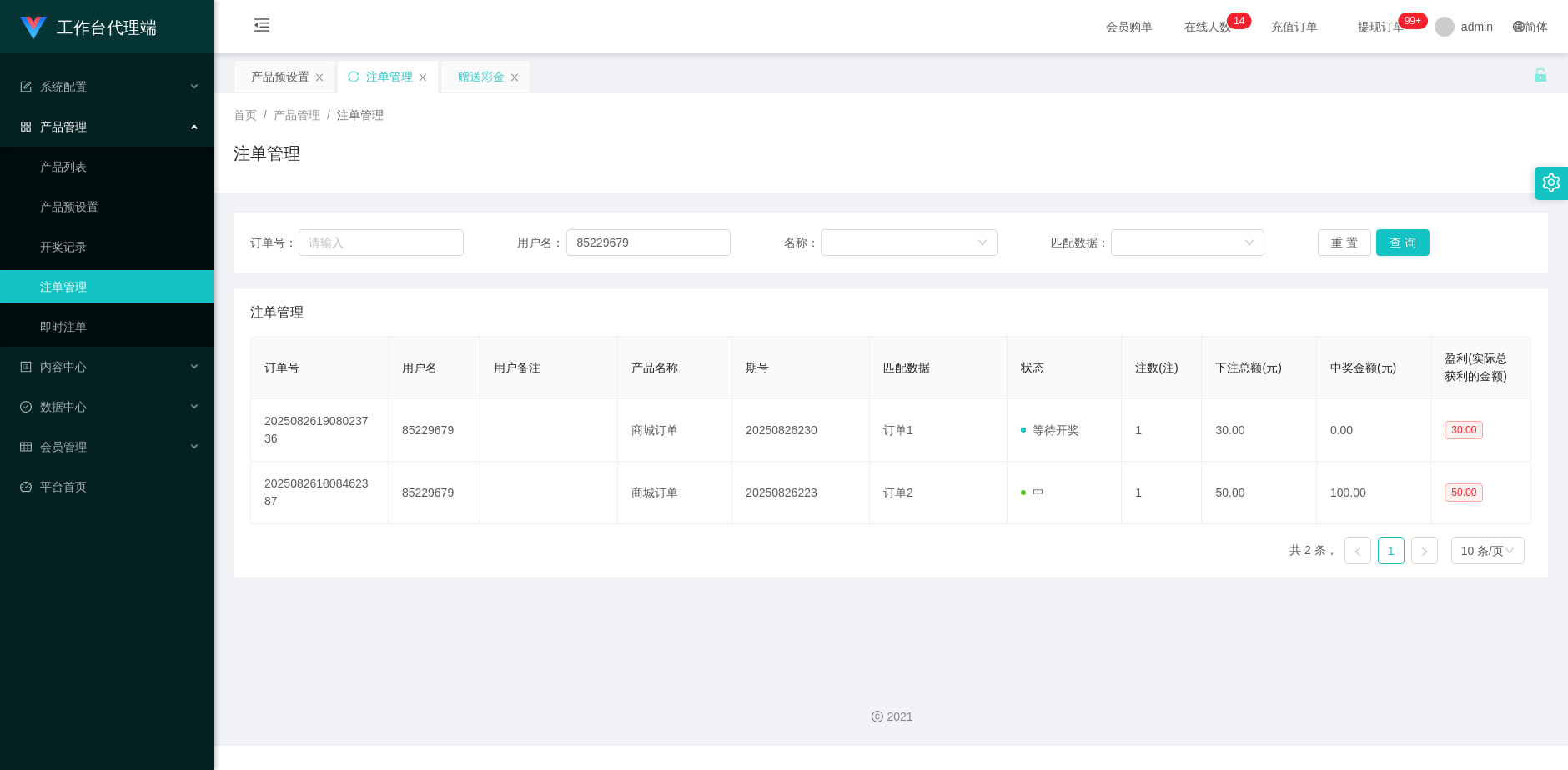
click at [471, 74] on div "赠送彩金" at bounding box center [480, 76] width 46 height 31
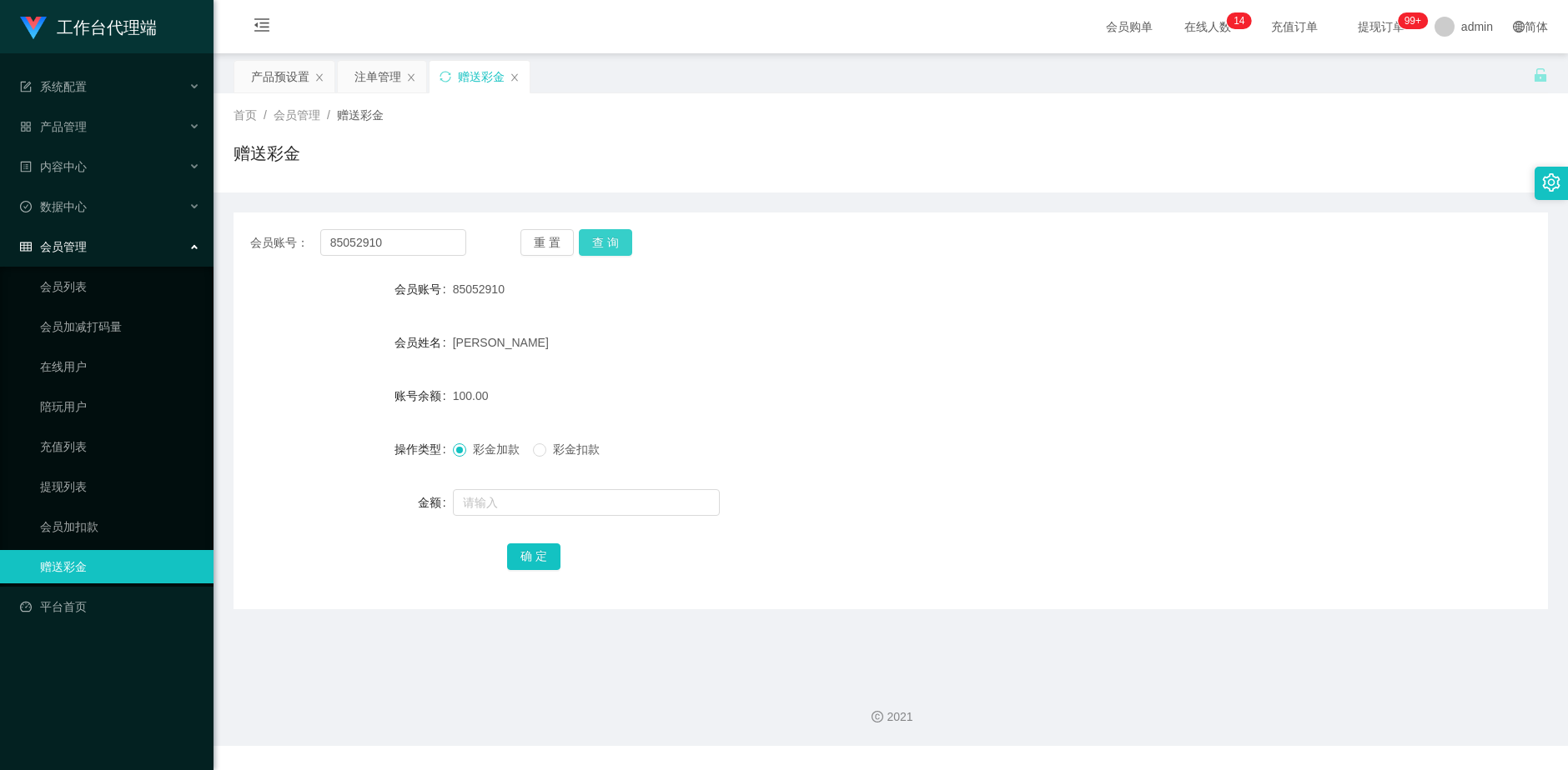
click at [623, 246] on button "查 询" at bounding box center [605, 242] width 53 height 27
click at [605, 240] on button "查 询" at bounding box center [605, 242] width 53 height 27
click at [604, 240] on button "查 询" at bounding box center [605, 242] width 53 height 27
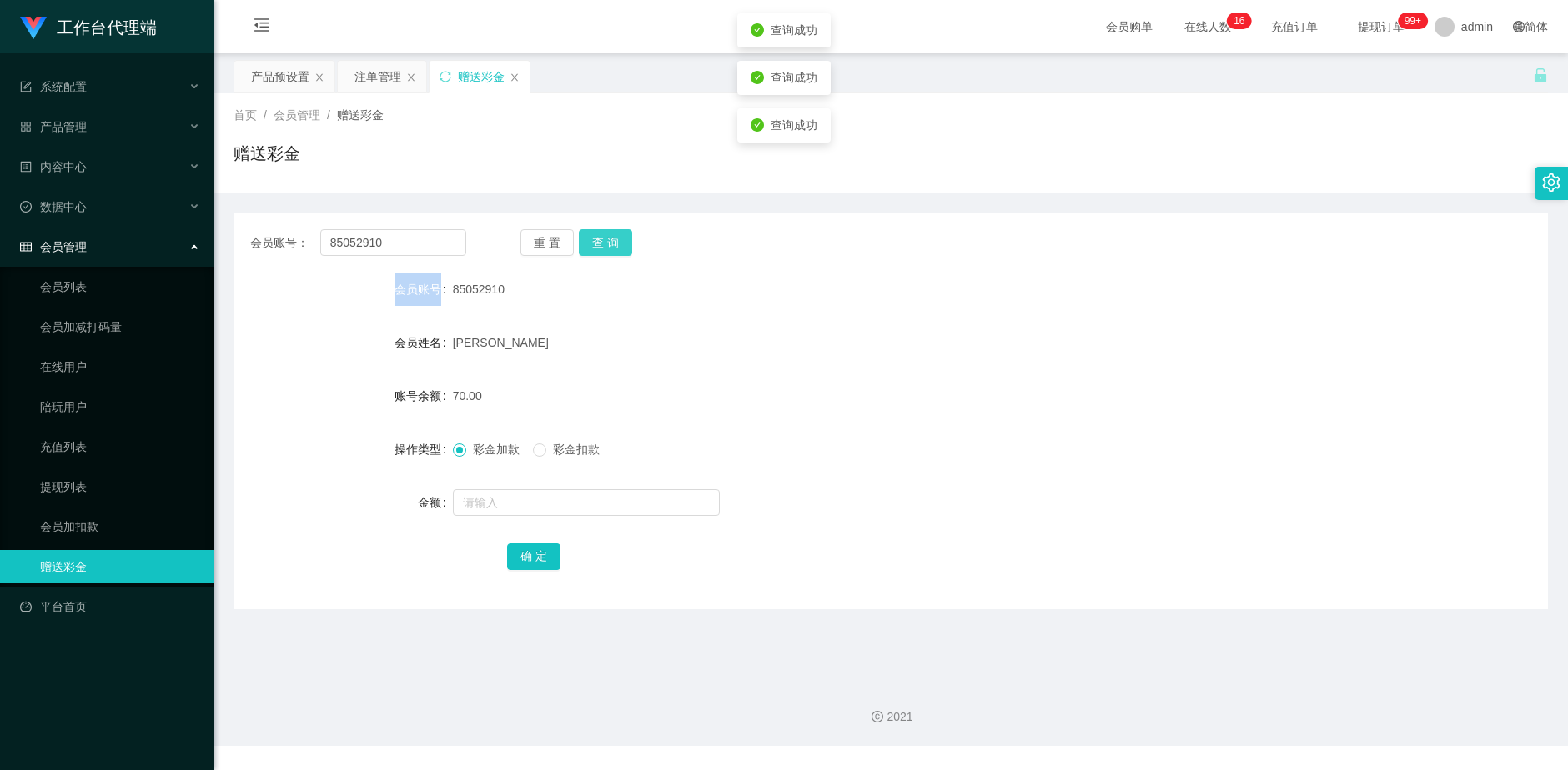
click at [604, 240] on div "重 置 查 询" at bounding box center [628, 242] width 216 height 27
click at [604, 240] on button "查 询" at bounding box center [605, 242] width 53 height 27
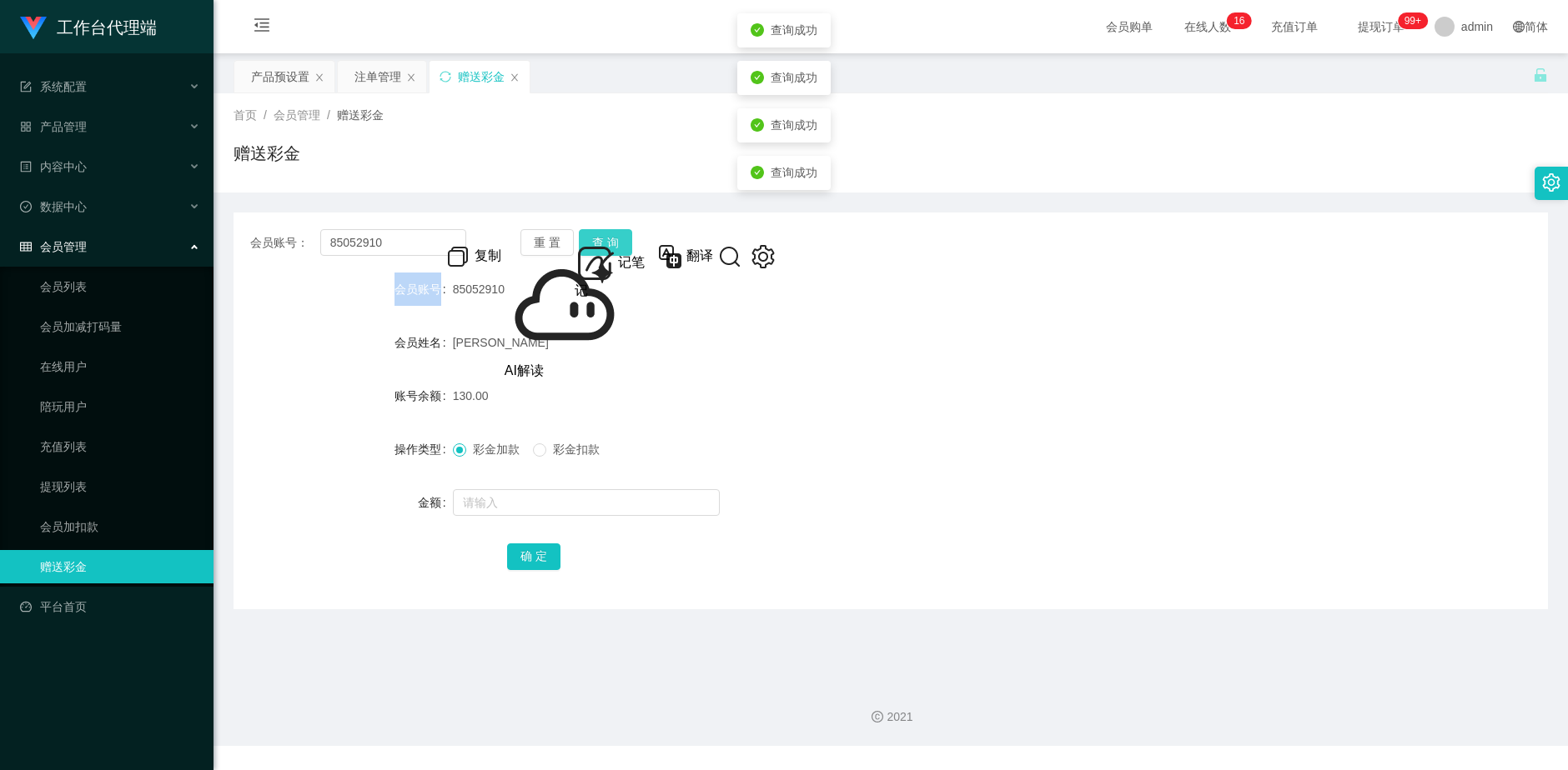
click at [604, 240] on div "重 置 查 询" at bounding box center [628, 242] width 216 height 27
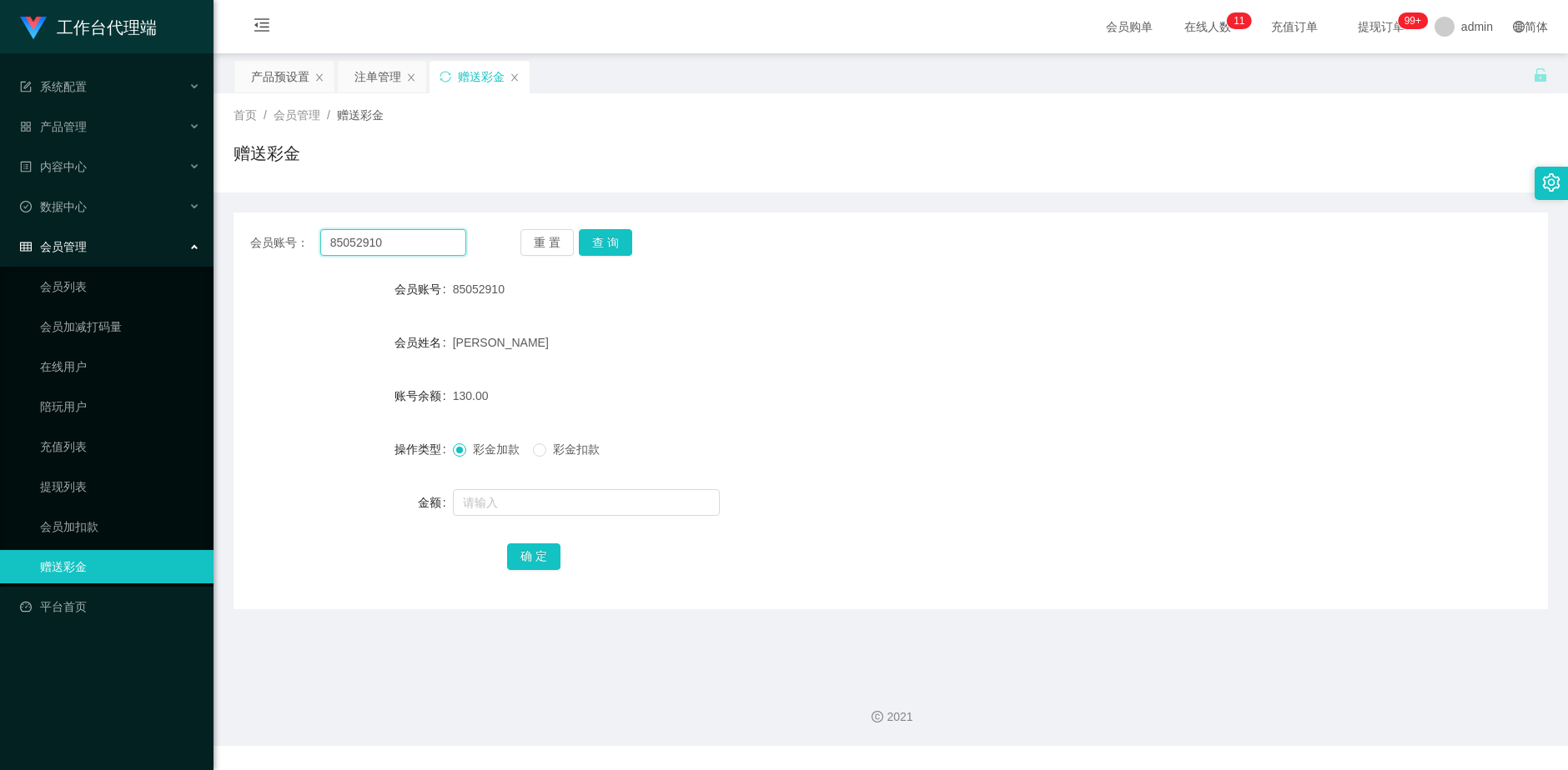
drag, startPoint x: 401, startPoint y: 242, endPoint x: 261, endPoint y: 232, distance: 140.4
click at [261, 232] on div "会员账号： 85052910" at bounding box center [358, 242] width 216 height 27
paste input "xiong0529"
click at [599, 235] on button "查 询" at bounding box center [605, 242] width 53 height 27
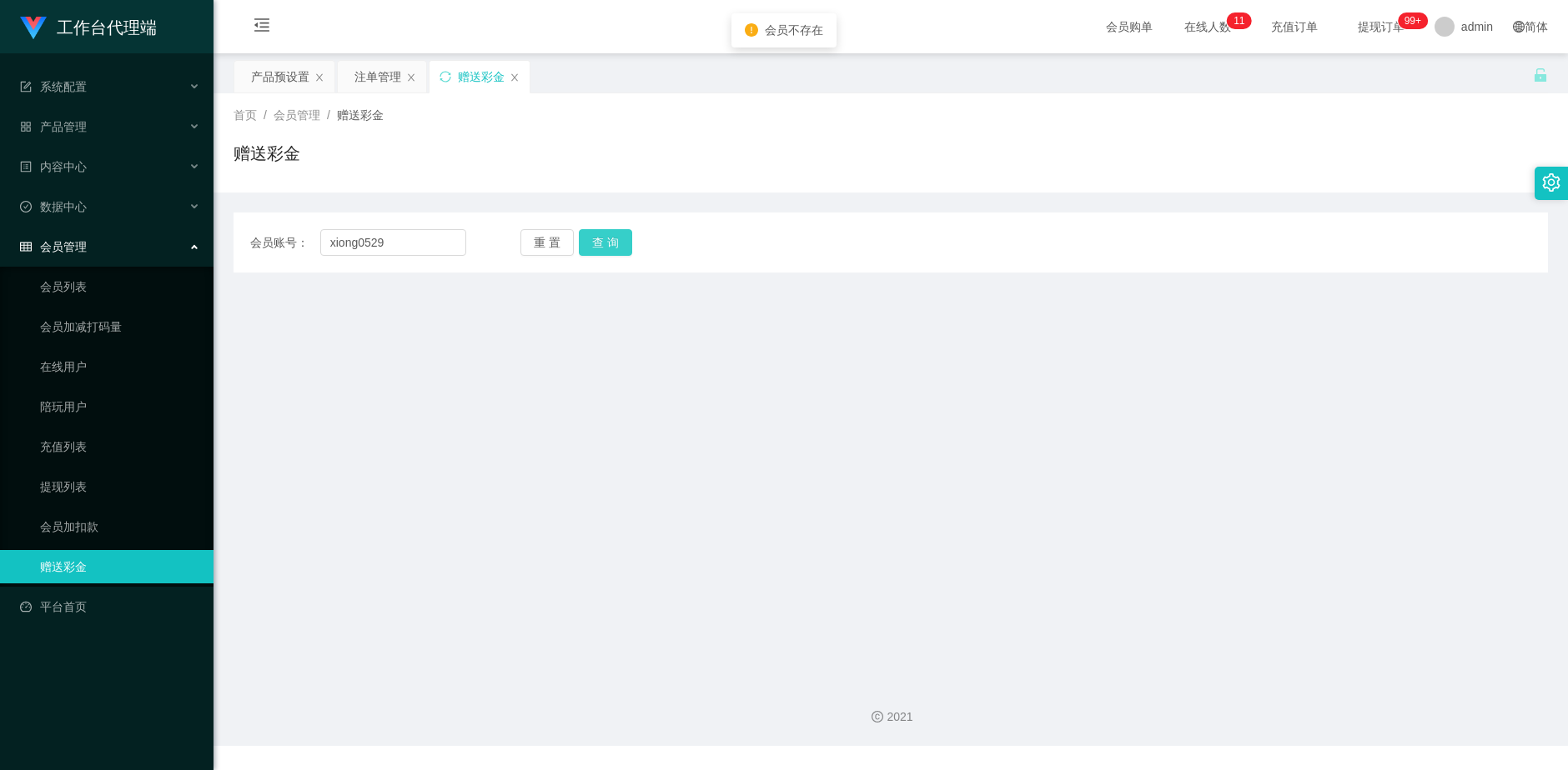
click at [599, 236] on button "查 询" at bounding box center [605, 242] width 53 height 27
click at [599, 236] on div "重 置 查 询" at bounding box center [628, 242] width 216 height 27
drag, startPoint x: 599, startPoint y: 236, endPoint x: 532, endPoint y: 238, distance: 67.0
click at [599, 236] on button "查 询" at bounding box center [605, 242] width 53 height 27
click at [335, 243] on input "xiong0529" at bounding box center [393, 242] width 147 height 27
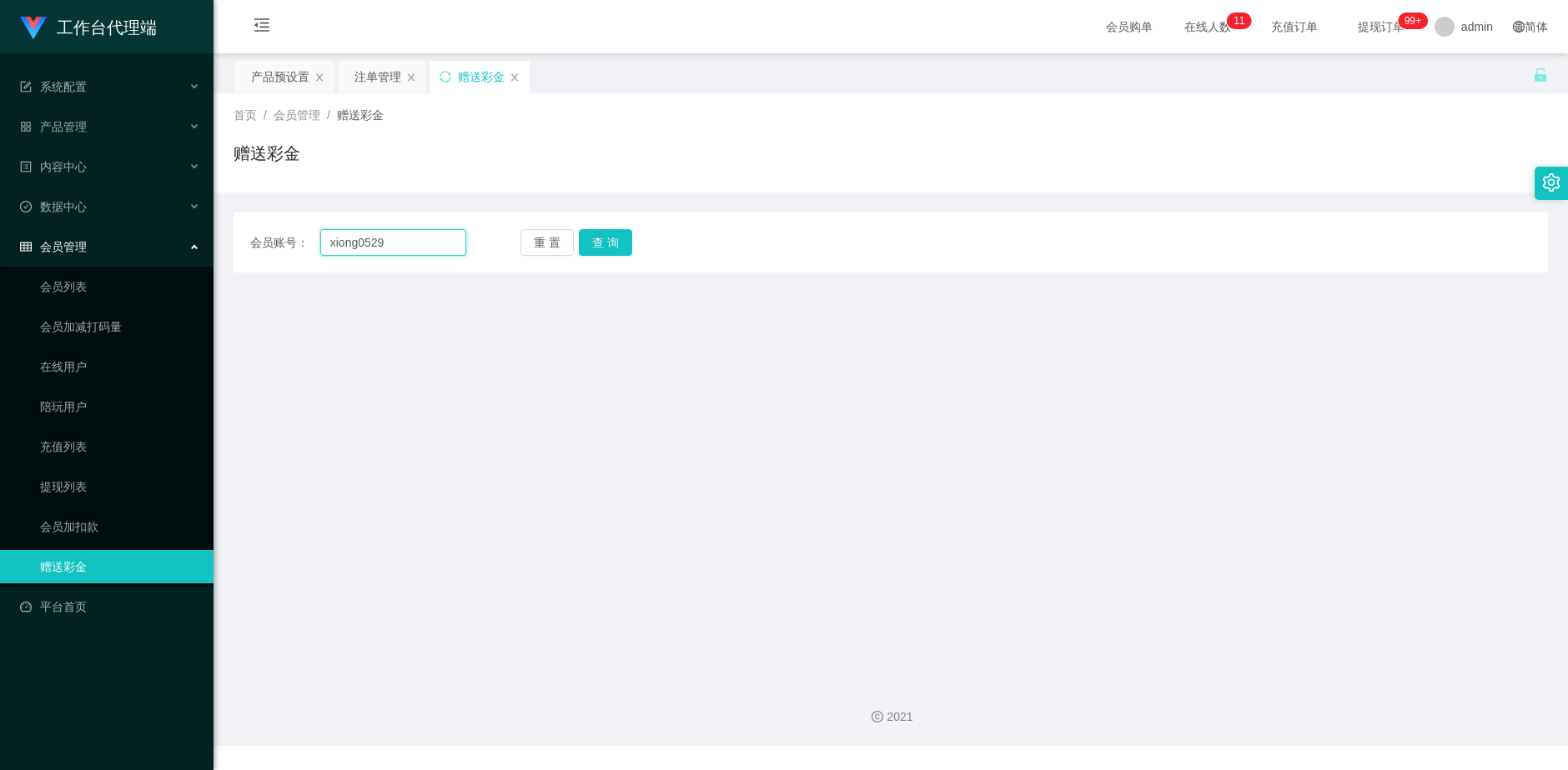
click at [348, 242] on input "xiong0529" at bounding box center [393, 242] width 147 height 27
click at [620, 239] on button "查 询" at bounding box center [605, 242] width 53 height 27
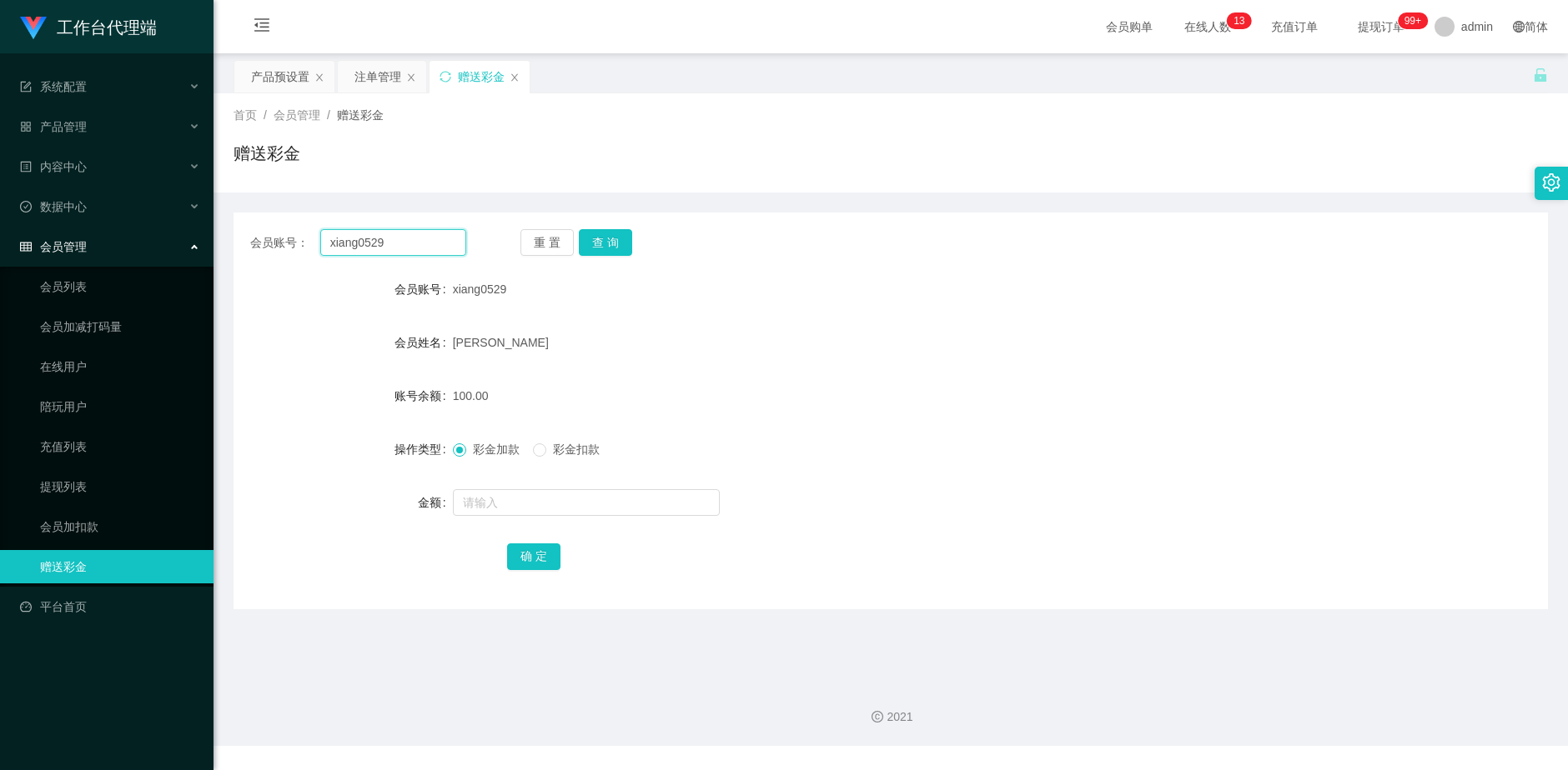
drag, startPoint x: 411, startPoint y: 249, endPoint x: 282, endPoint y: 257, distance: 129.2
click at [277, 244] on div "会员账号： xiang0529" at bounding box center [358, 242] width 216 height 27
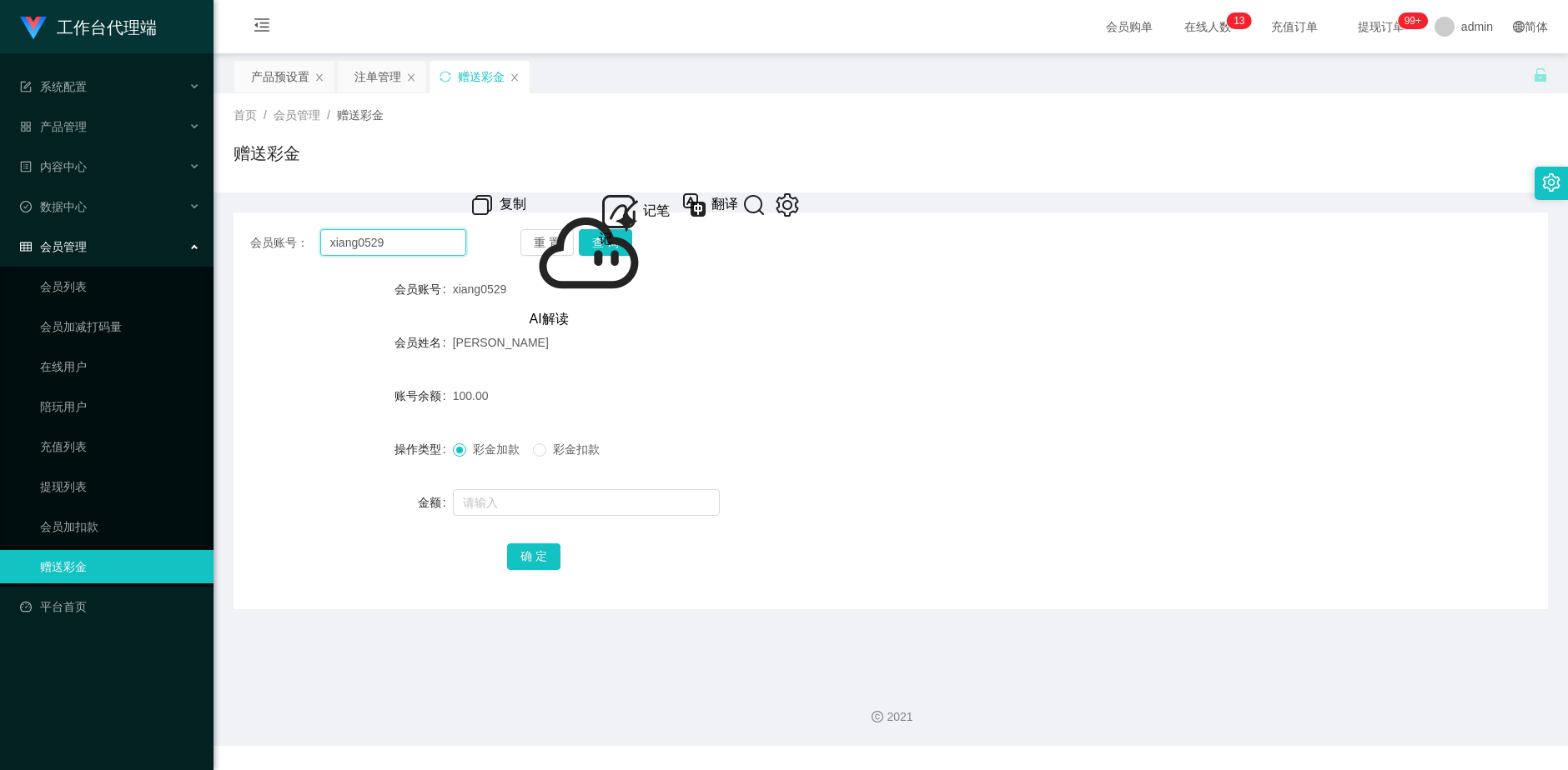
paste input "Yogeshkumar123"
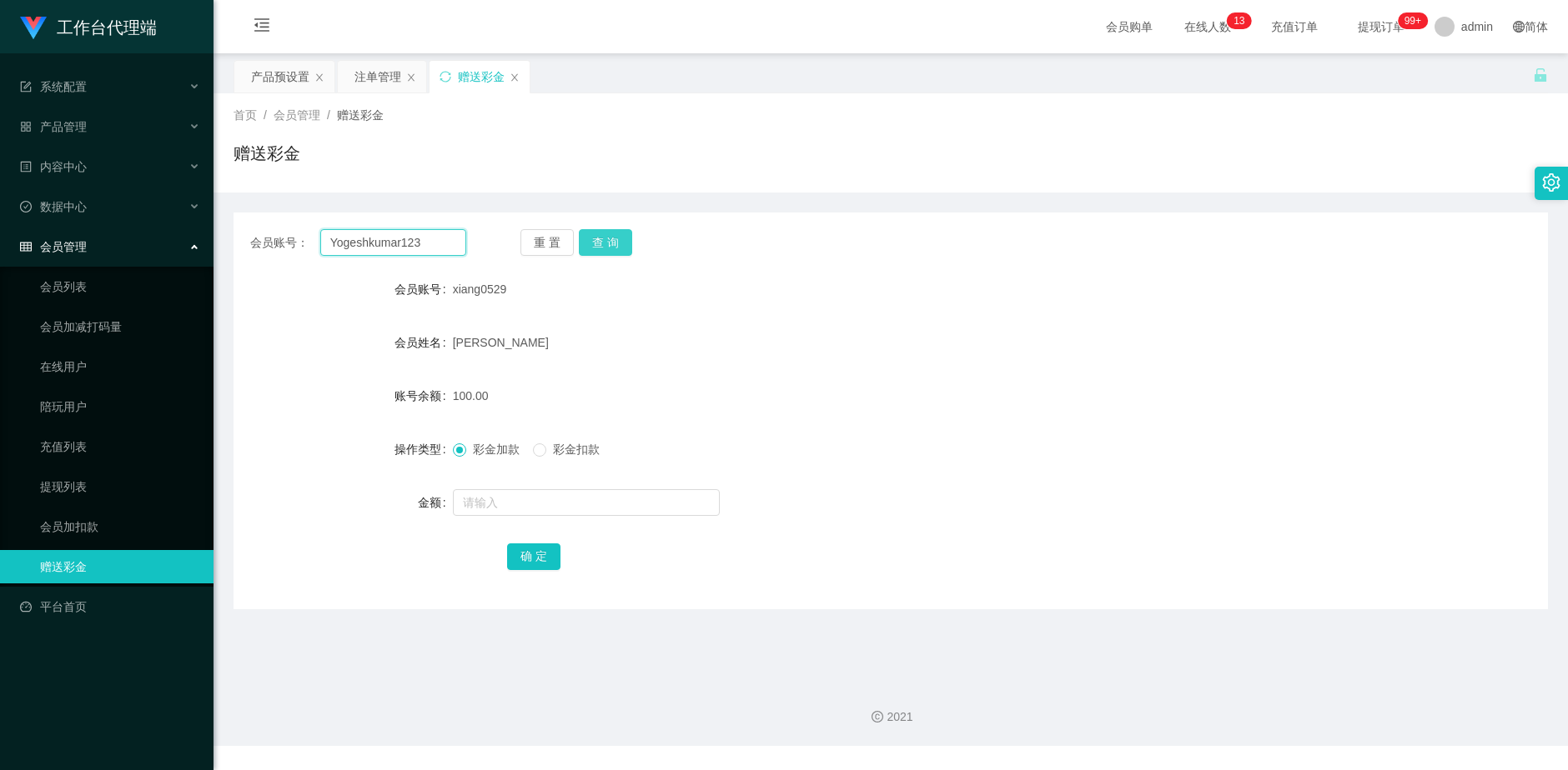
type input "Yogeshkumar123"
click at [593, 250] on button "查 询" at bounding box center [605, 242] width 53 height 27
drag, startPoint x: 593, startPoint y: 250, endPoint x: 791, endPoint y: 170, distance: 213.6
click at [594, 249] on button "查 询" at bounding box center [605, 242] width 53 height 27
click at [281, 76] on div "产品预设置" at bounding box center [280, 76] width 59 height 31
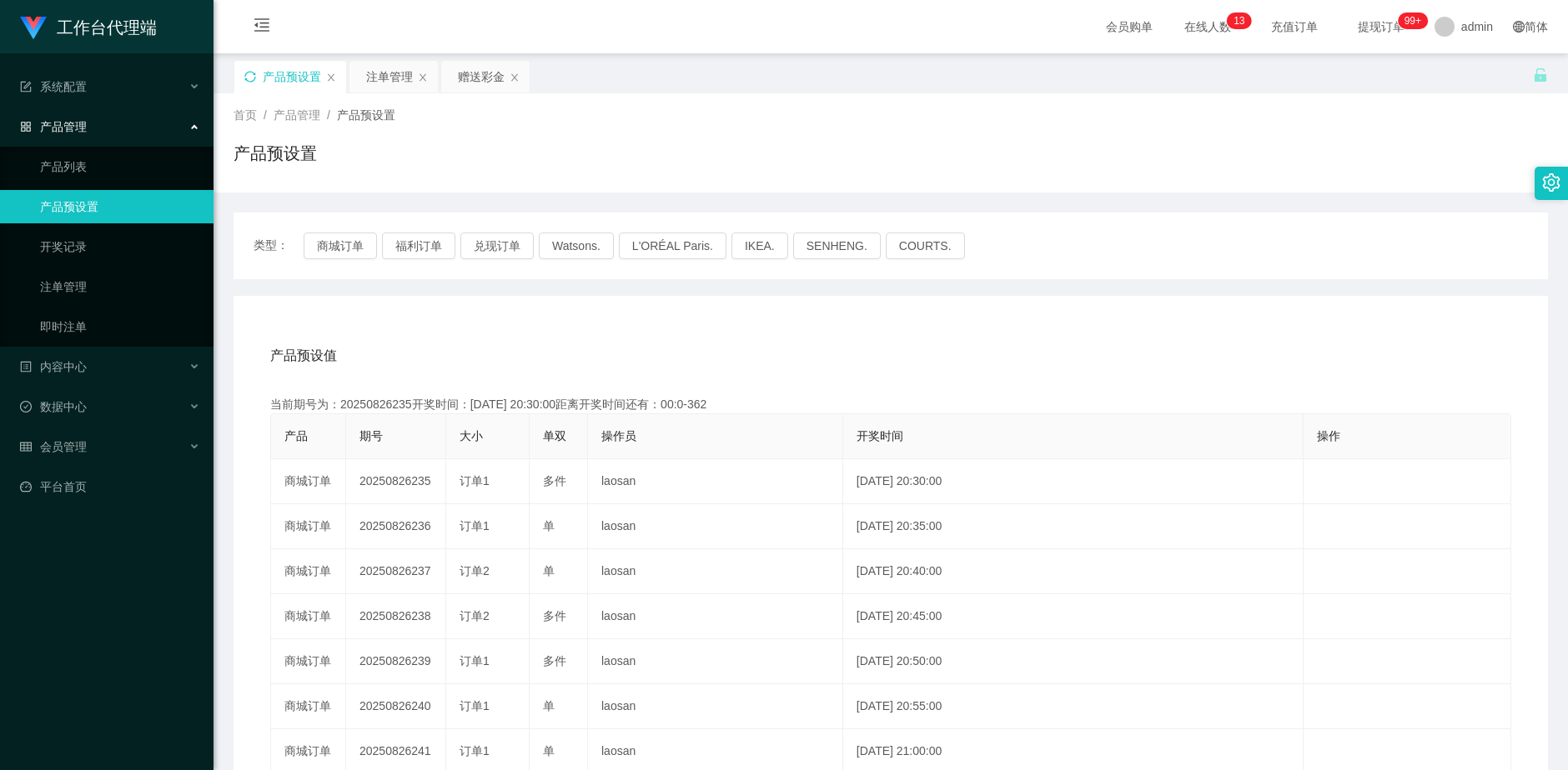
click at [249, 73] on icon "图标: sync" at bounding box center [250, 77] width 11 height 11
click at [259, 75] on div "产品预设置" at bounding box center [290, 76] width 112 height 31
click at [383, 73] on div "注单管理" at bounding box center [388, 76] width 46 height 31
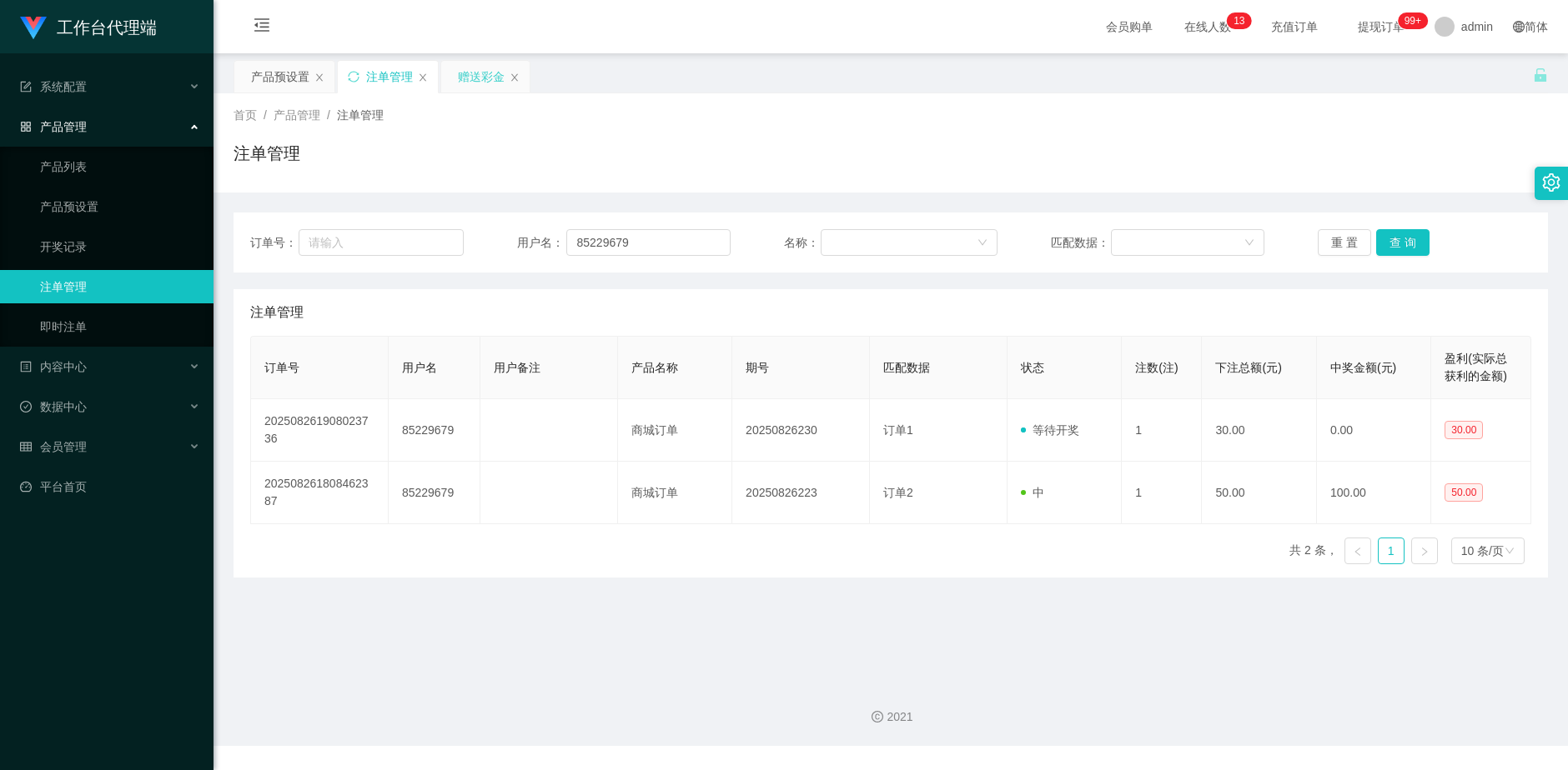
click at [467, 76] on div "赠送彩金" at bounding box center [480, 76] width 46 height 31
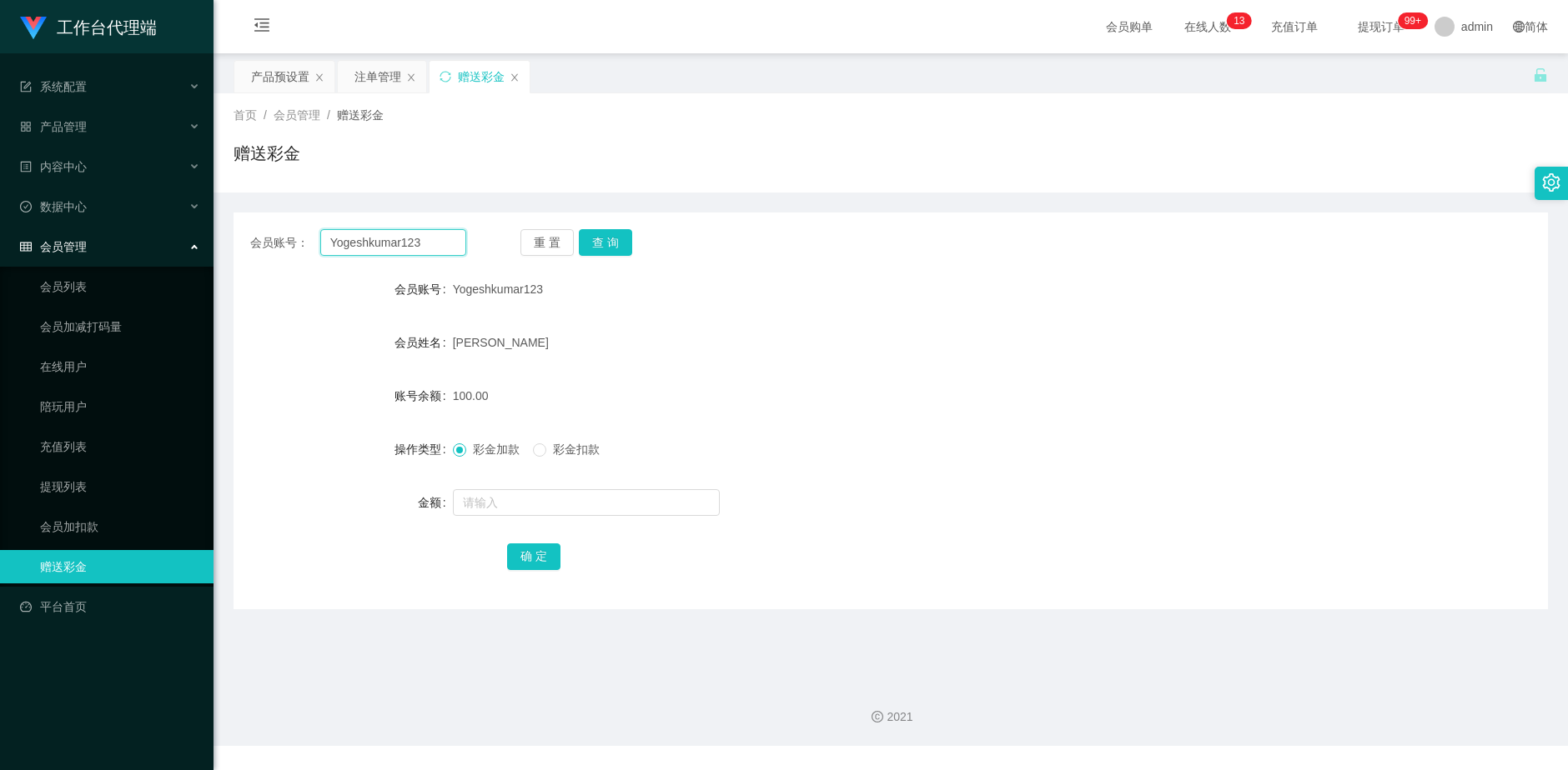
drag, startPoint x: 432, startPoint y: 248, endPoint x: 290, endPoint y: 242, distance: 142.1
click at [290, 242] on div "会员账号： Yogeshkumar123" at bounding box center [358, 242] width 216 height 27
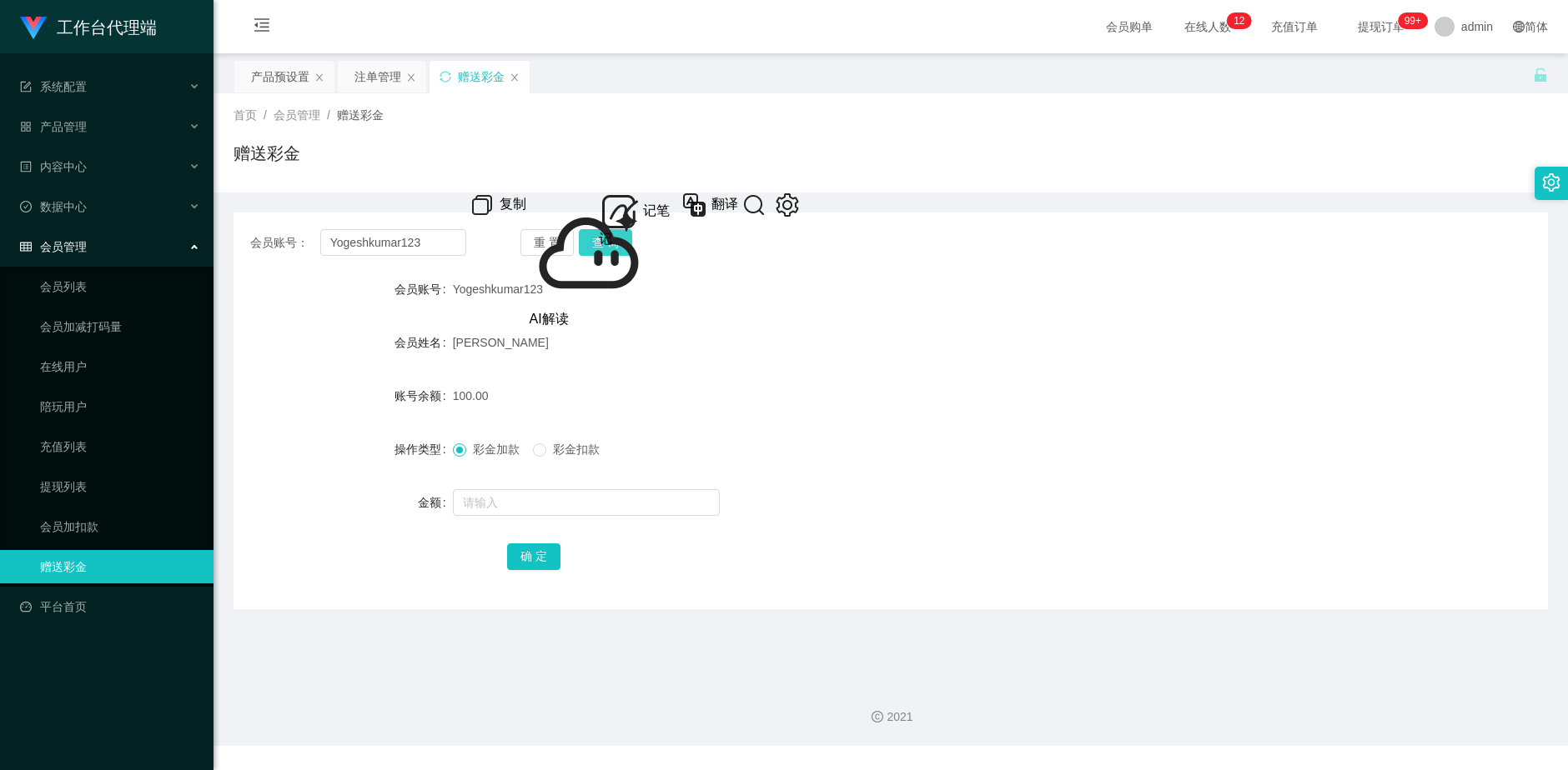
click at [610, 247] on button "查 询" at bounding box center [605, 242] width 53 height 27
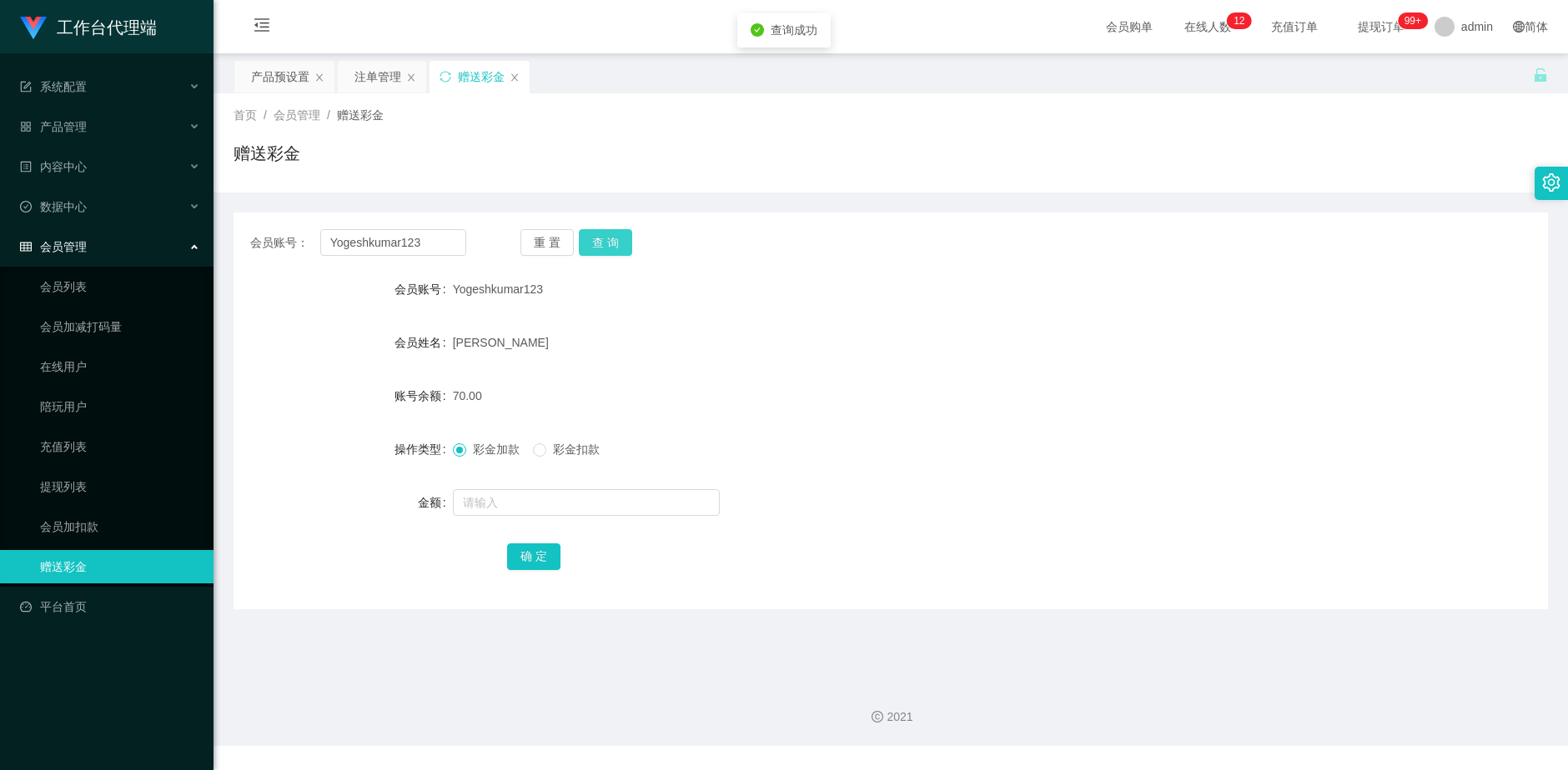
click at [611, 247] on button "查 询" at bounding box center [605, 242] width 53 height 27
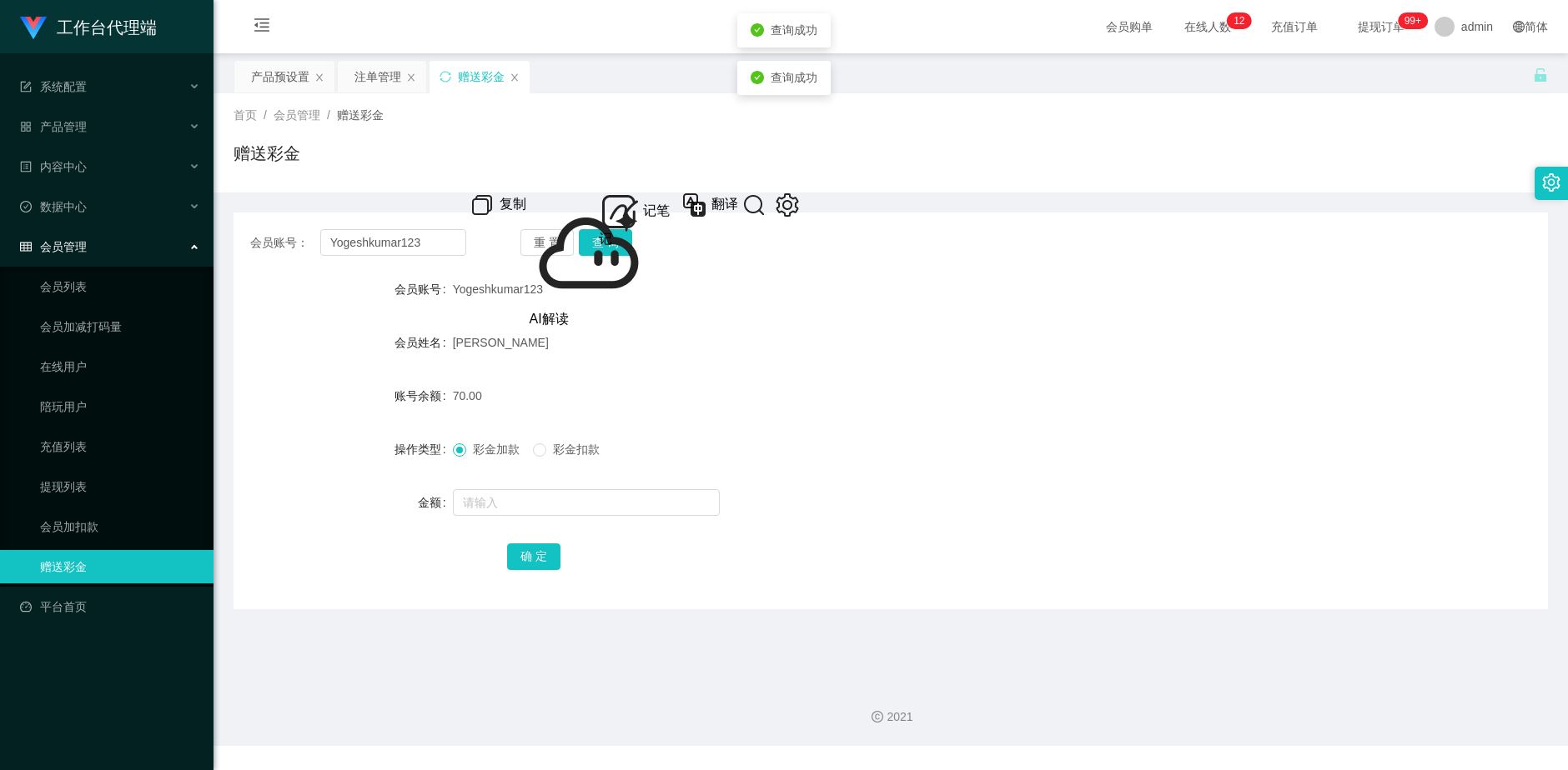
drag, startPoint x: 379, startPoint y: 73, endPoint x: 396, endPoint y: 116, distance: 46.2
click at [379, 73] on div "注单管理" at bounding box center [377, 76] width 46 height 31
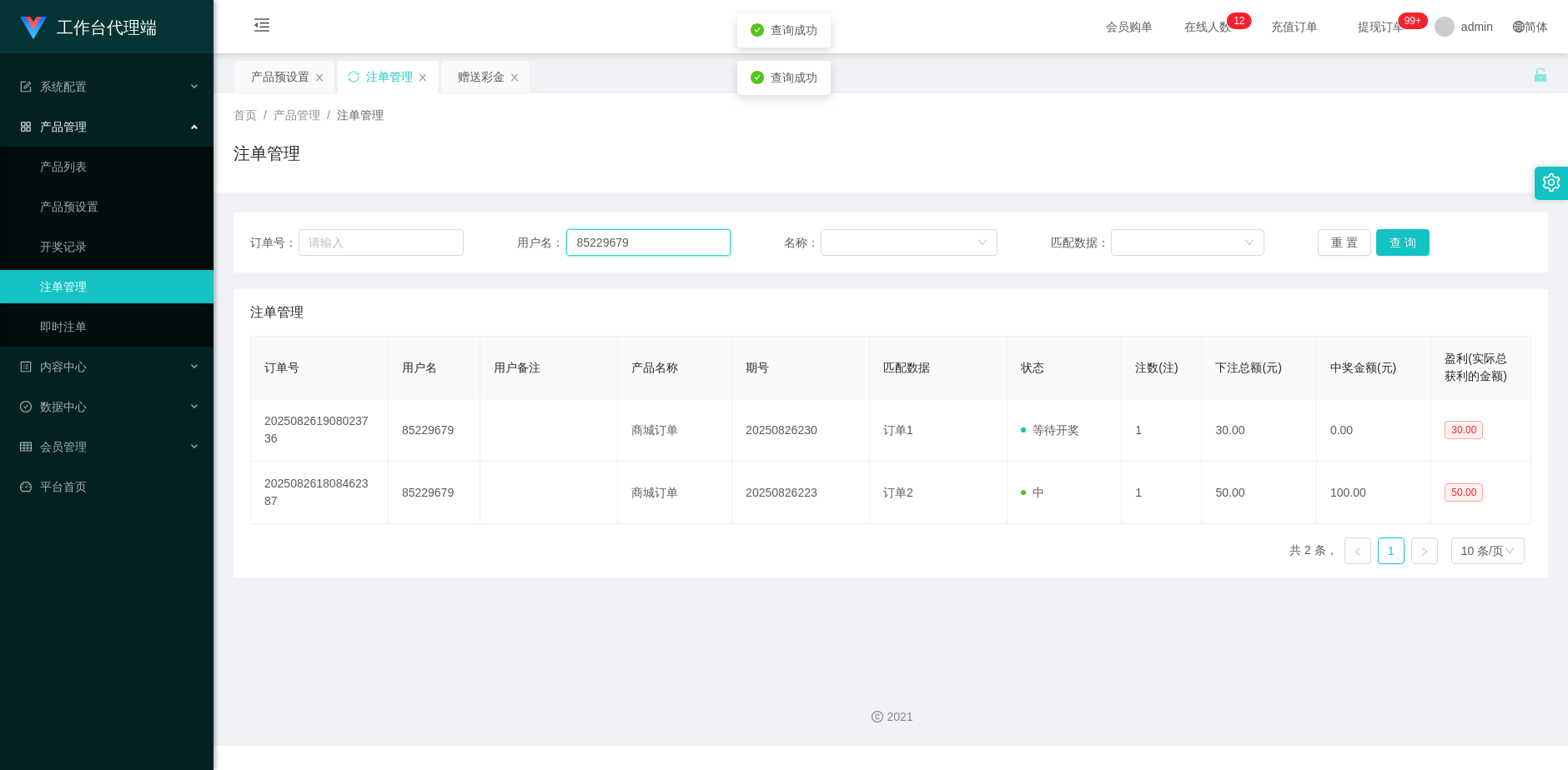
drag, startPoint x: 647, startPoint y: 246, endPoint x: 526, endPoint y: 243, distance: 121.0
click at [526, 243] on div "用户名： 85229679" at bounding box center [623, 242] width 213 height 27
paste input "Yogeshkumar123"
click at [1397, 242] on button "查 询" at bounding box center [1403, 242] width 53 height 27
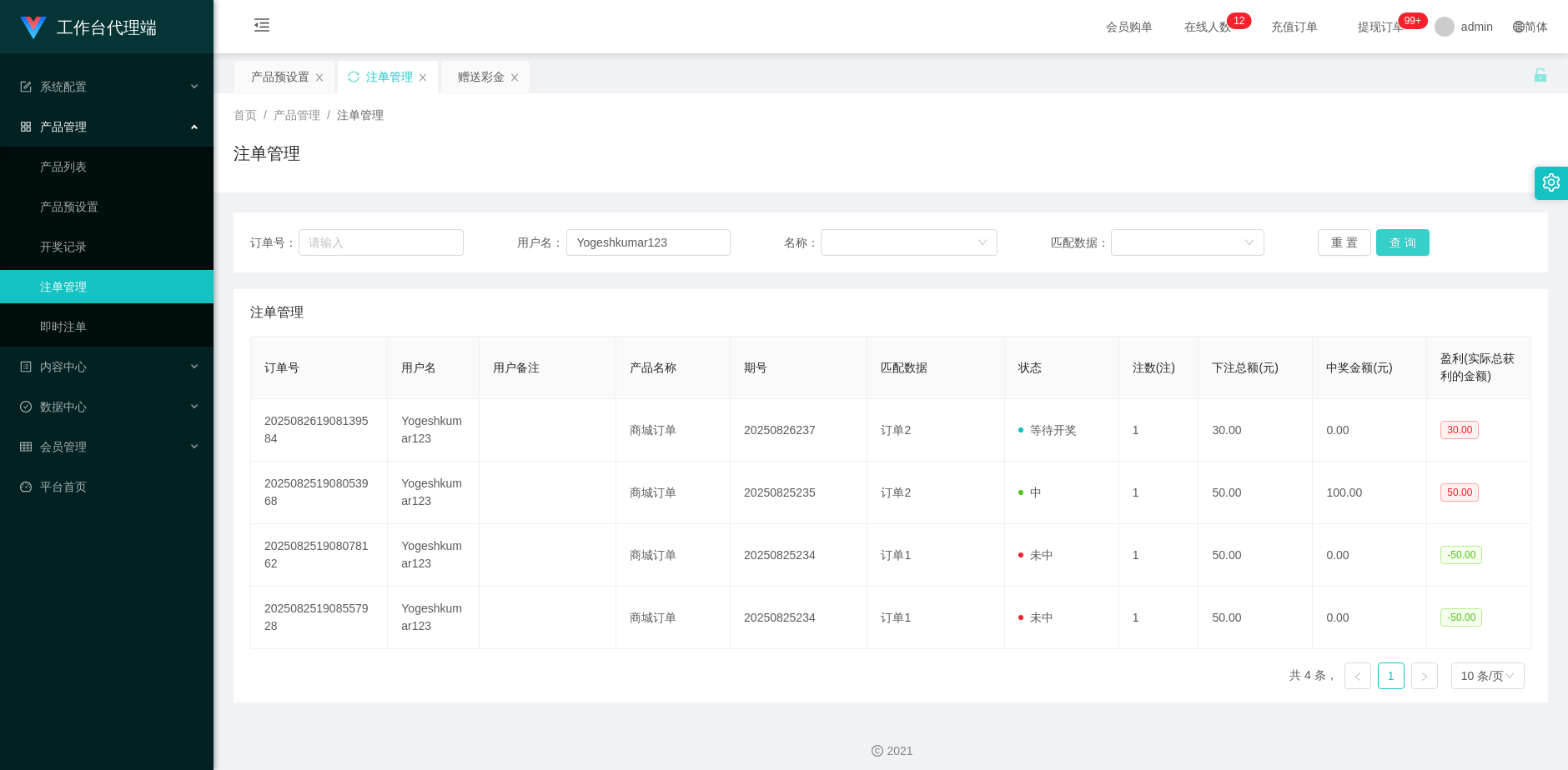
click at [1397, 242] on button "查 询" at bounding box center [1403, 242] width 53 height 27
drag, startPoint x: 694, startPoint y: 242, endPoint x: 523, endPoint y: 247, distance: 171.1
click at [523, 247] on div "用户名： Yogeshkumar123" at bounding box center [623, 242] width 213 height 27
type input "xiang0529"
click at [1397, 242] on button "查 询" at bounding box center [1403, 242] width 53 height 27
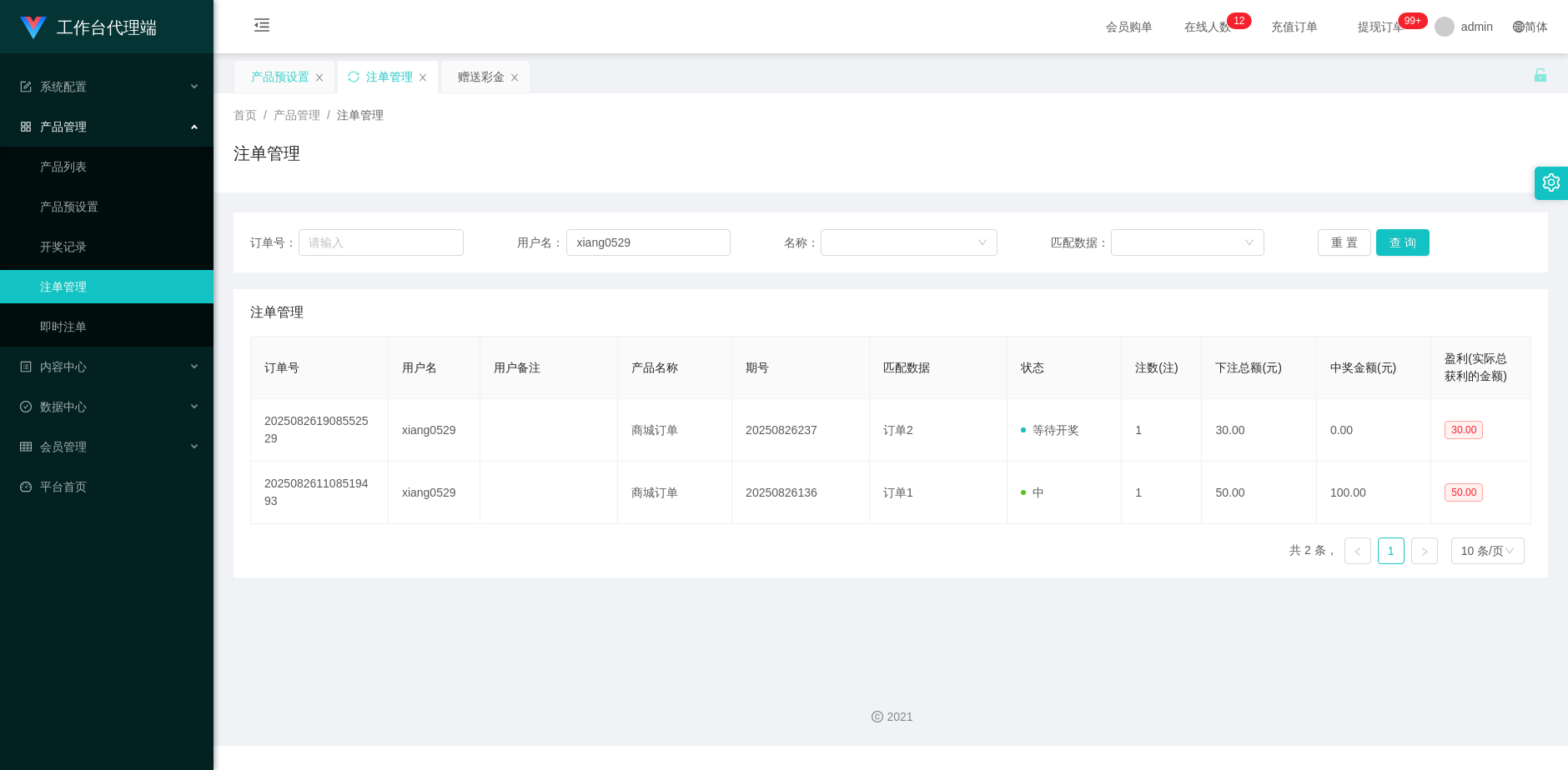
click at [284, 91] on div "产品预设置" at bounding box center [280, 76] width 59 height 31
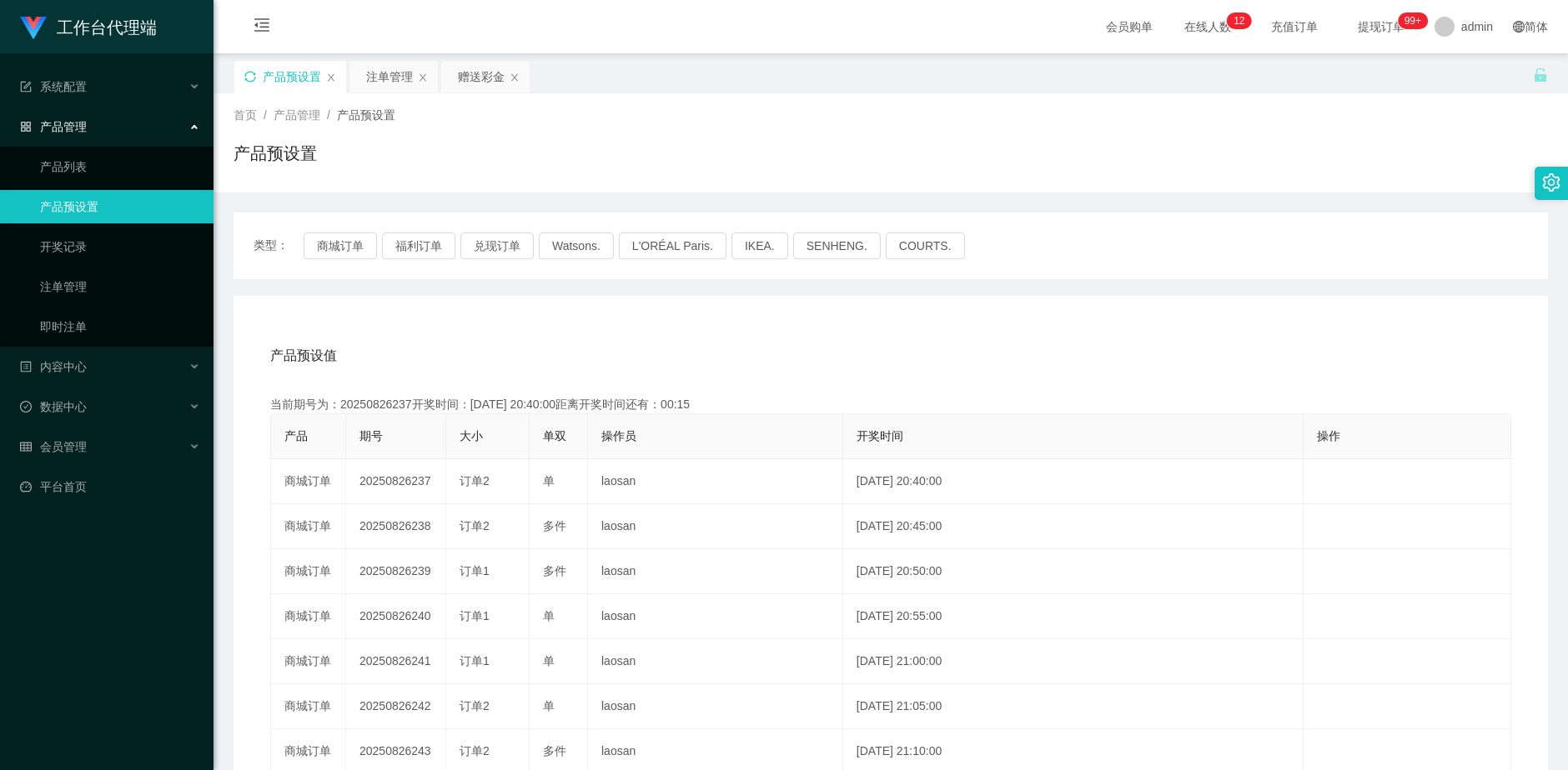
click at [247, 75] on icon "图标: sync" at bounding box center [250, 77] width 11 height 11
